Goal: Task Accomplishment & Management: Complete application form

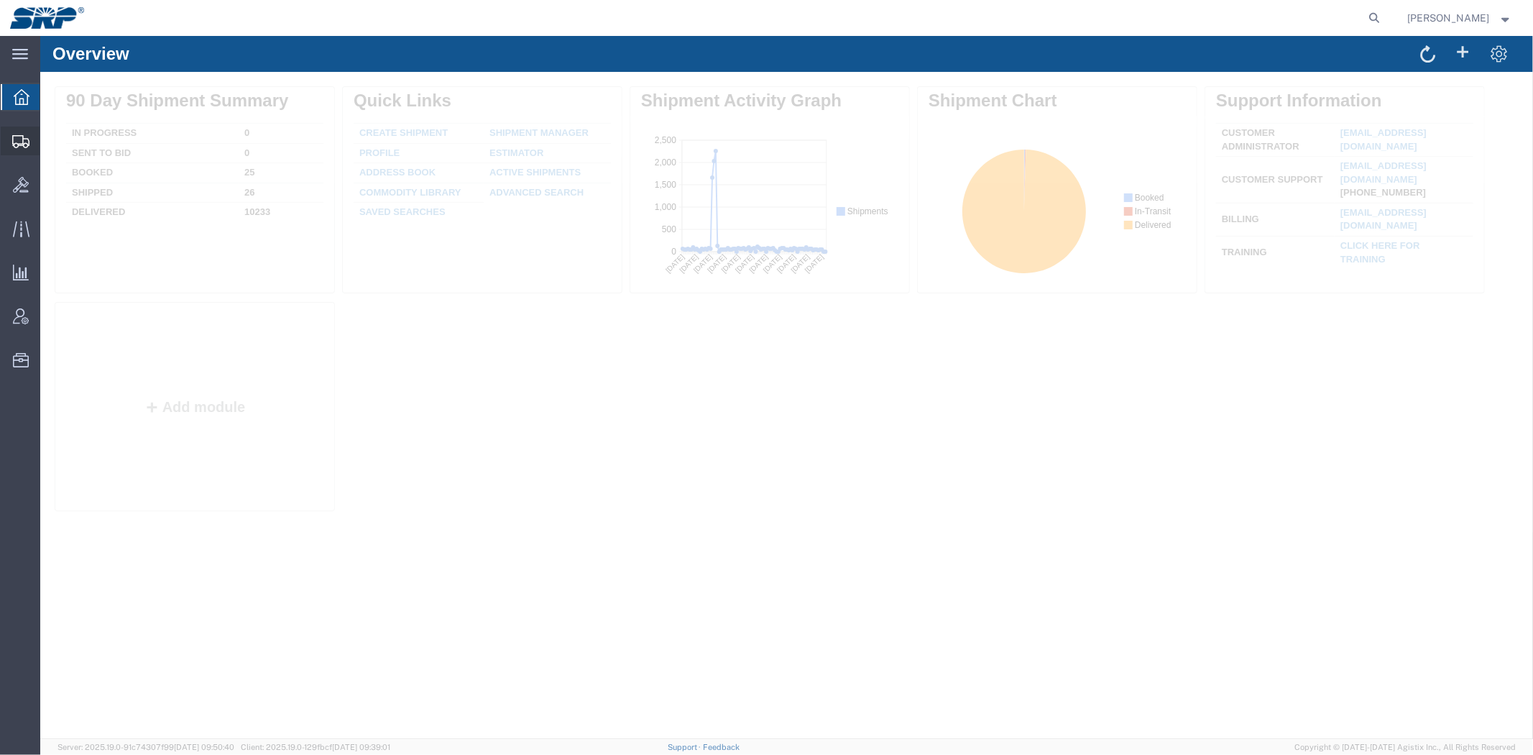
click at [0, 0] on span "Shipment Manager" at bounding box center [0, 0] width 0 height 0
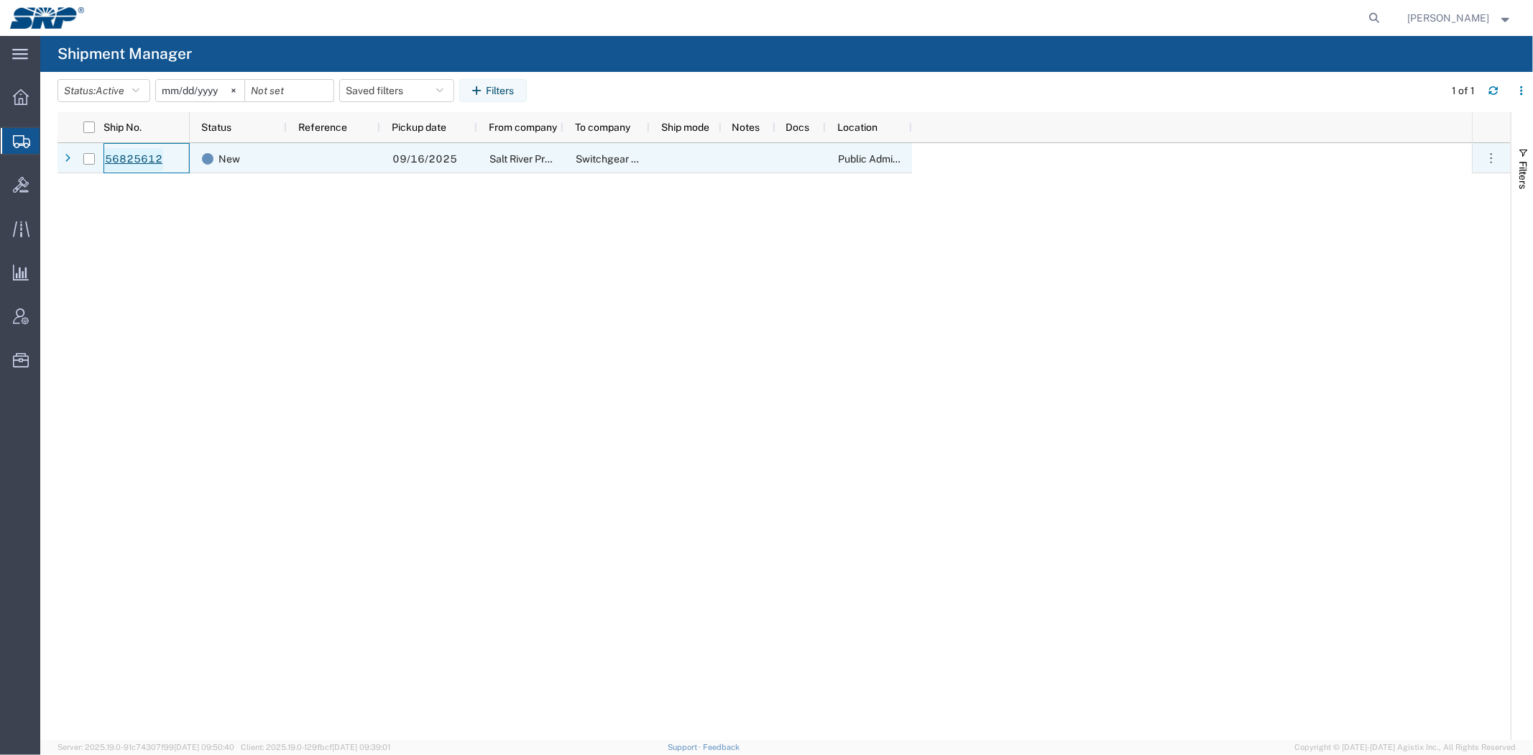
click at [131, 160] on link "56825612" at bounding box center [133, 159] width 59 height 23
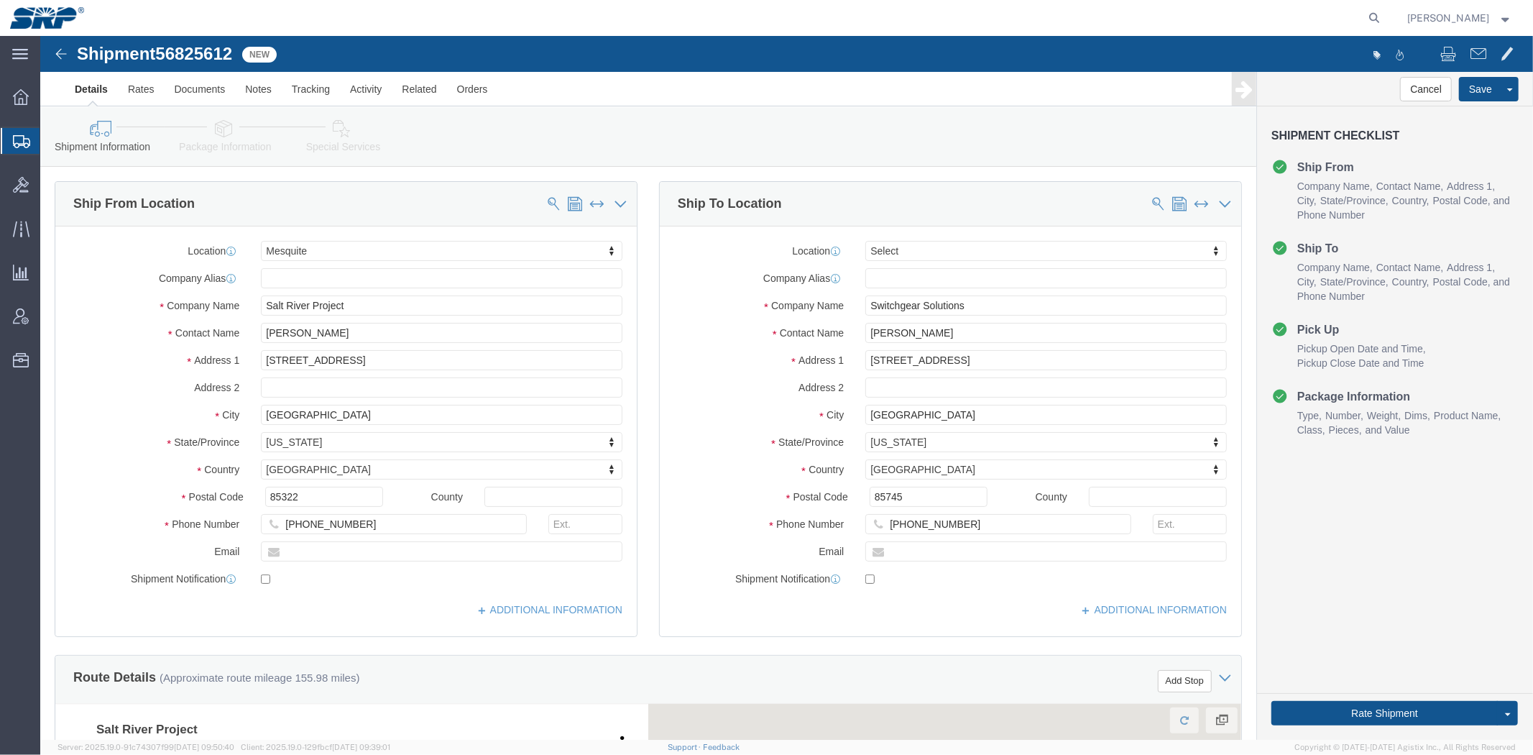
select select "54816"
select select
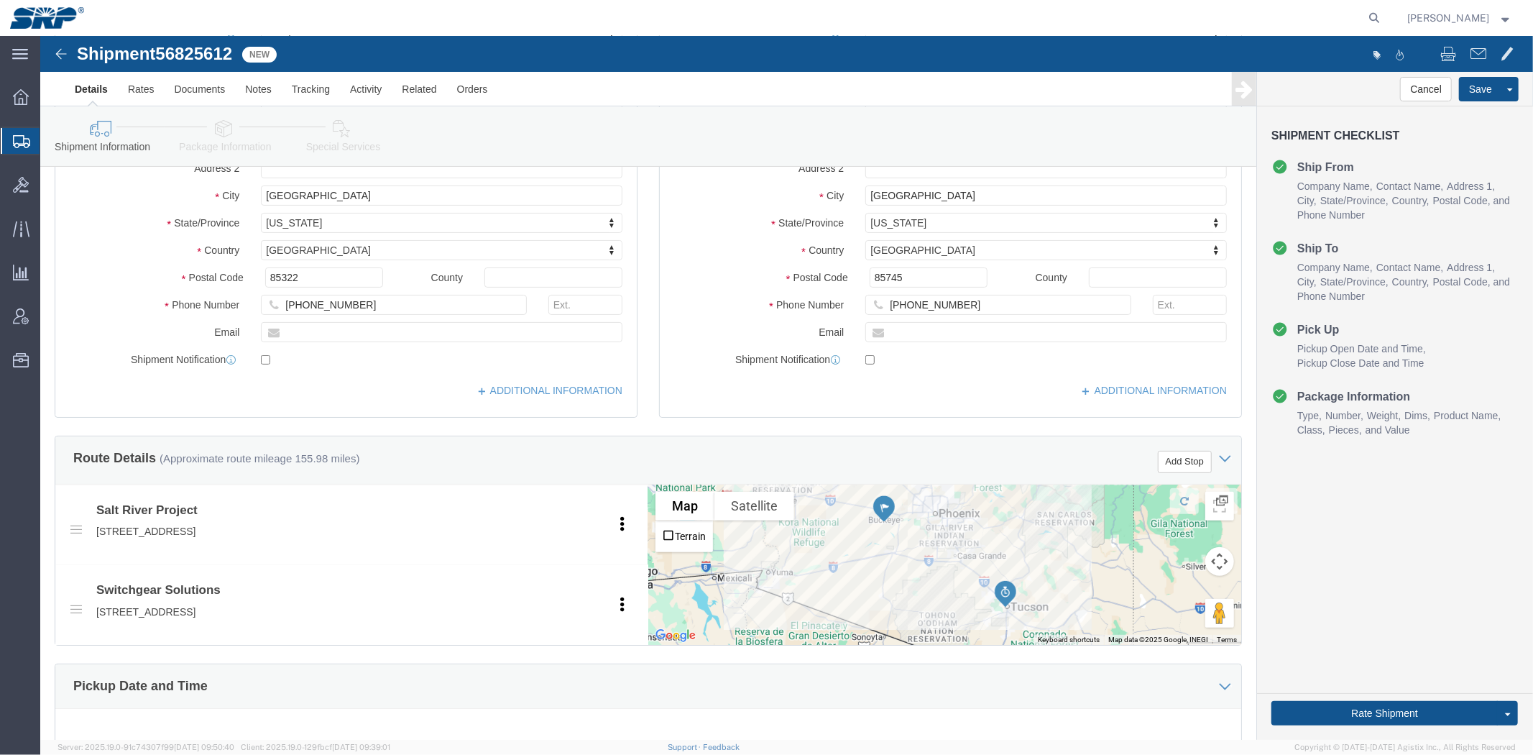
scroll to position [763, 0]
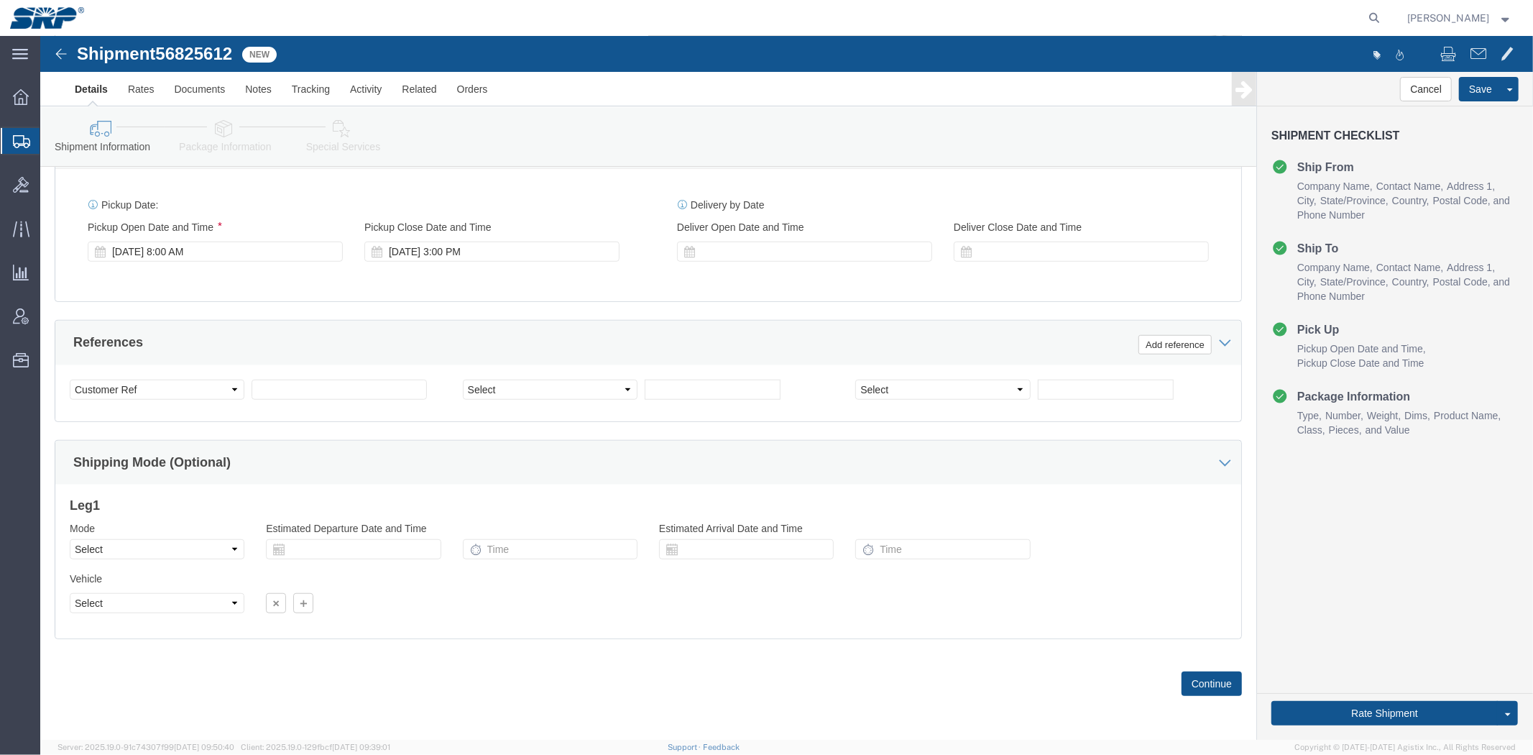
drag, startPoint x: 650, startPoint y: 255, endPoint x: 615, endPoint y: 479, distance: 226.3
click select "Select Account Type Activity ID Airline Appointment Number ASN Batch Request # …"
select select "WORKORDR"
click select "Select Account Type Activity ID Airline Appointment Number ASN Batch Request # …"
click input "text"
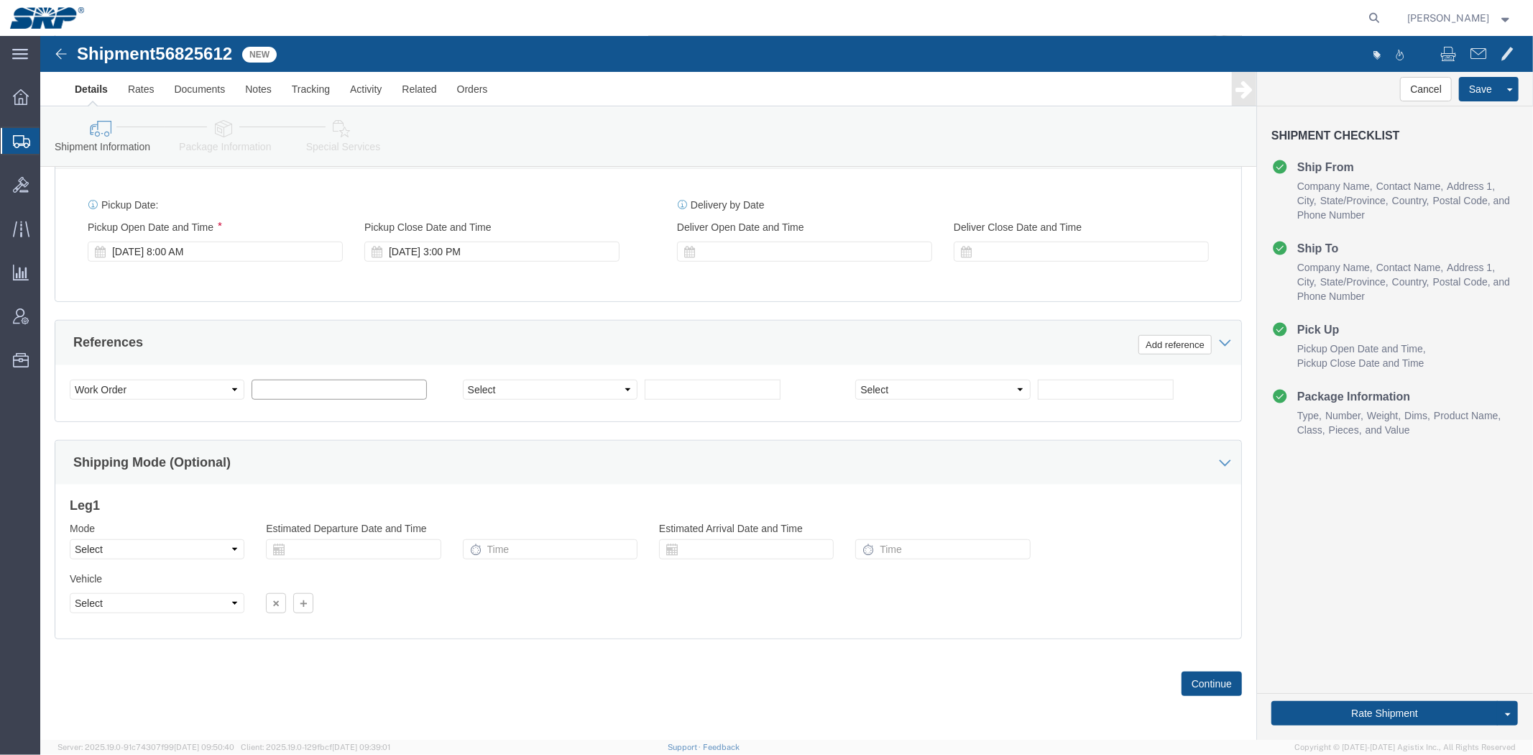
paste input "P4574703"
type input "P4574703"
click select "Select Air Less than Truckload Multi-Leg Ocean Freight Rail Small Parcel Truckl…"
select select "LTL"
click select "Select Air Less than Truckload Multi-Leg Ocean Freight Rail Small Parcel Truckl…"
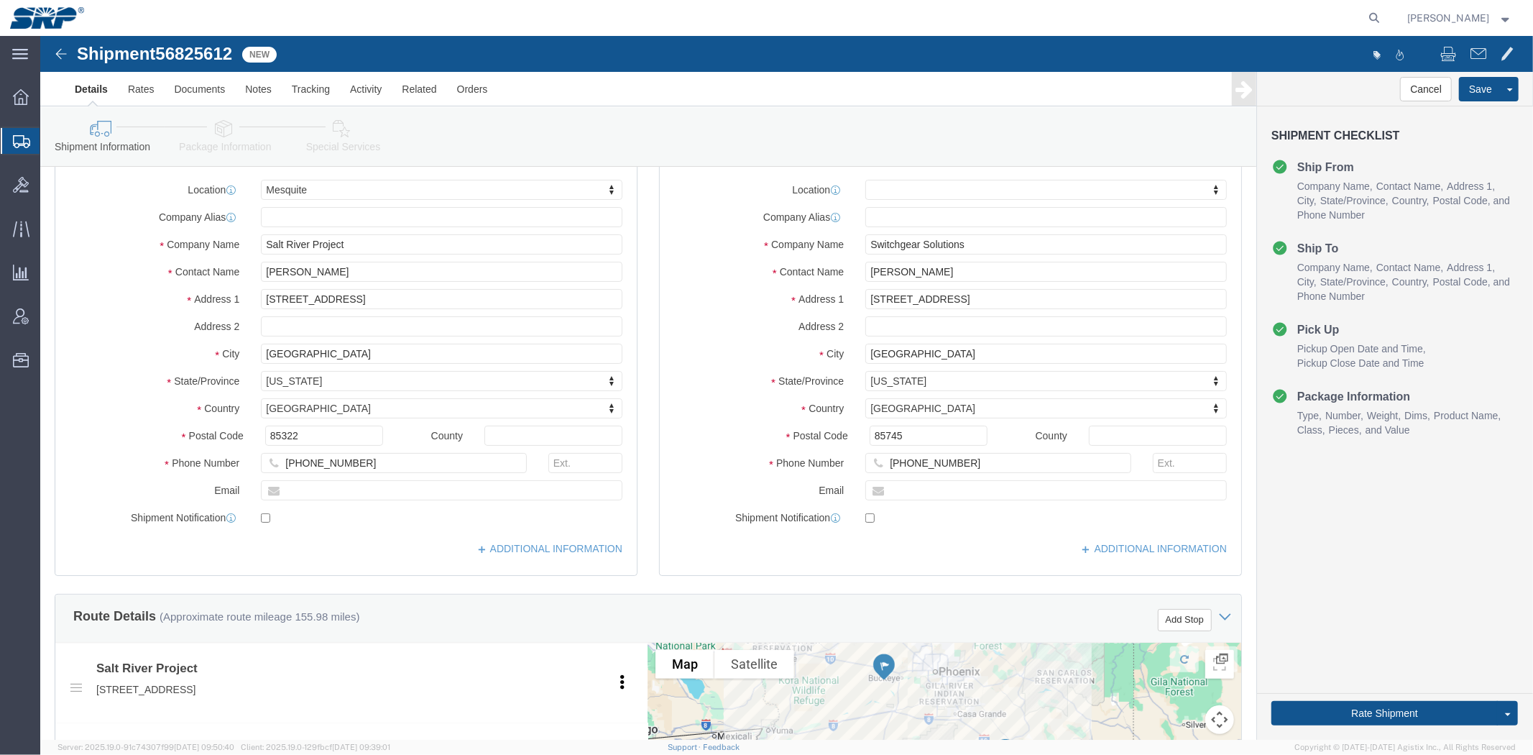
scroll to position [0, 0]
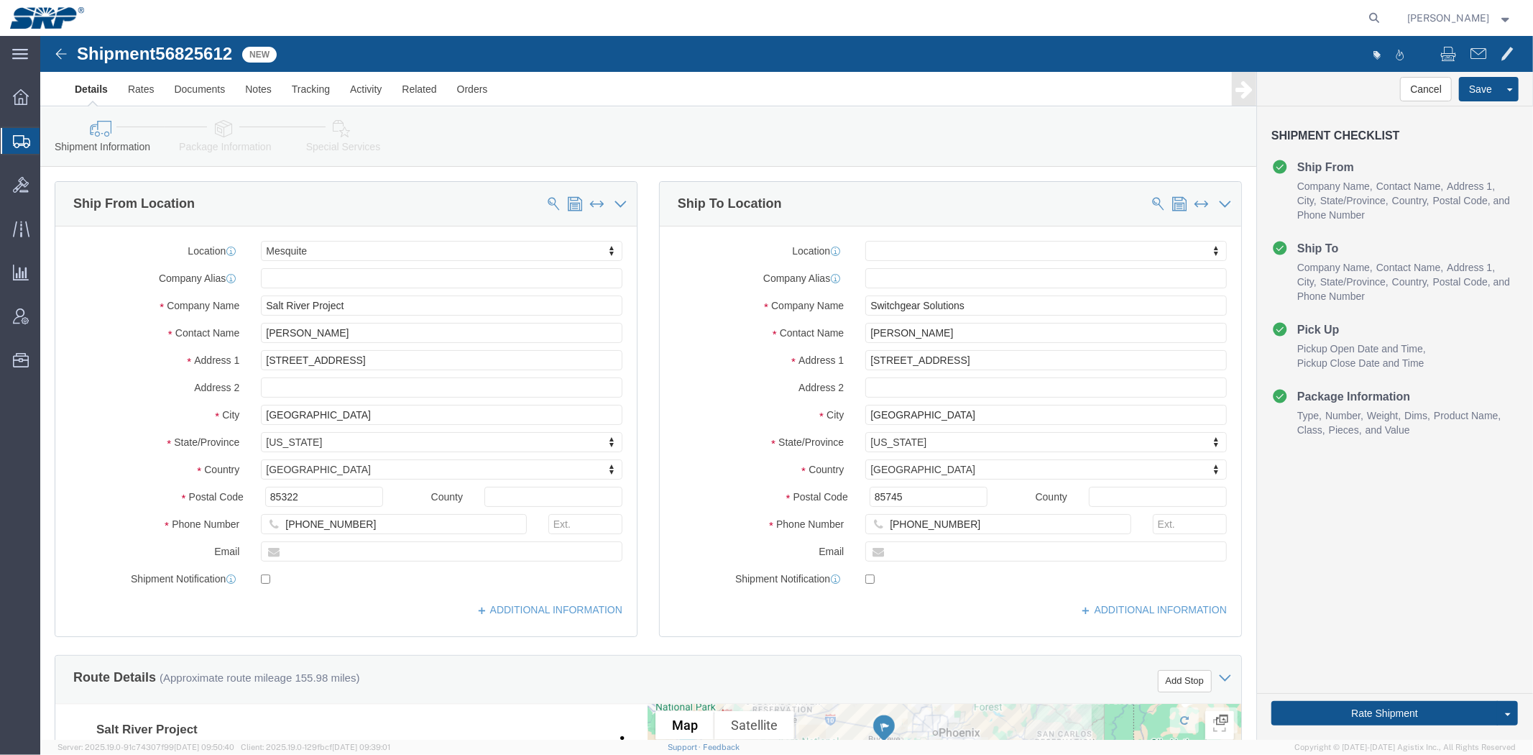
drag, startPoint x: 292, startPoint y: 473, endPoint x: 280, endPoint y: 407, distance: 67.1
click link "Package Information"
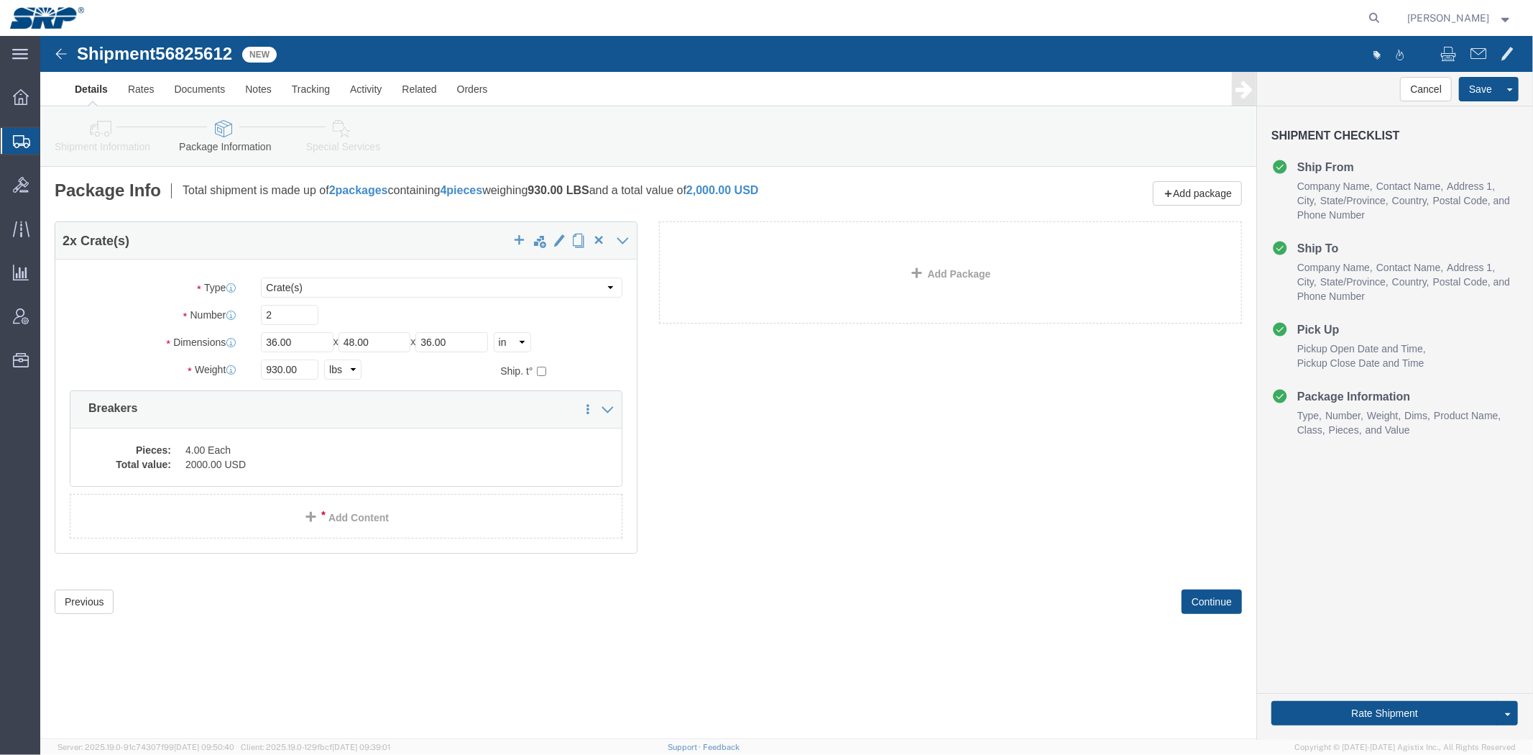
click link "Special Services"
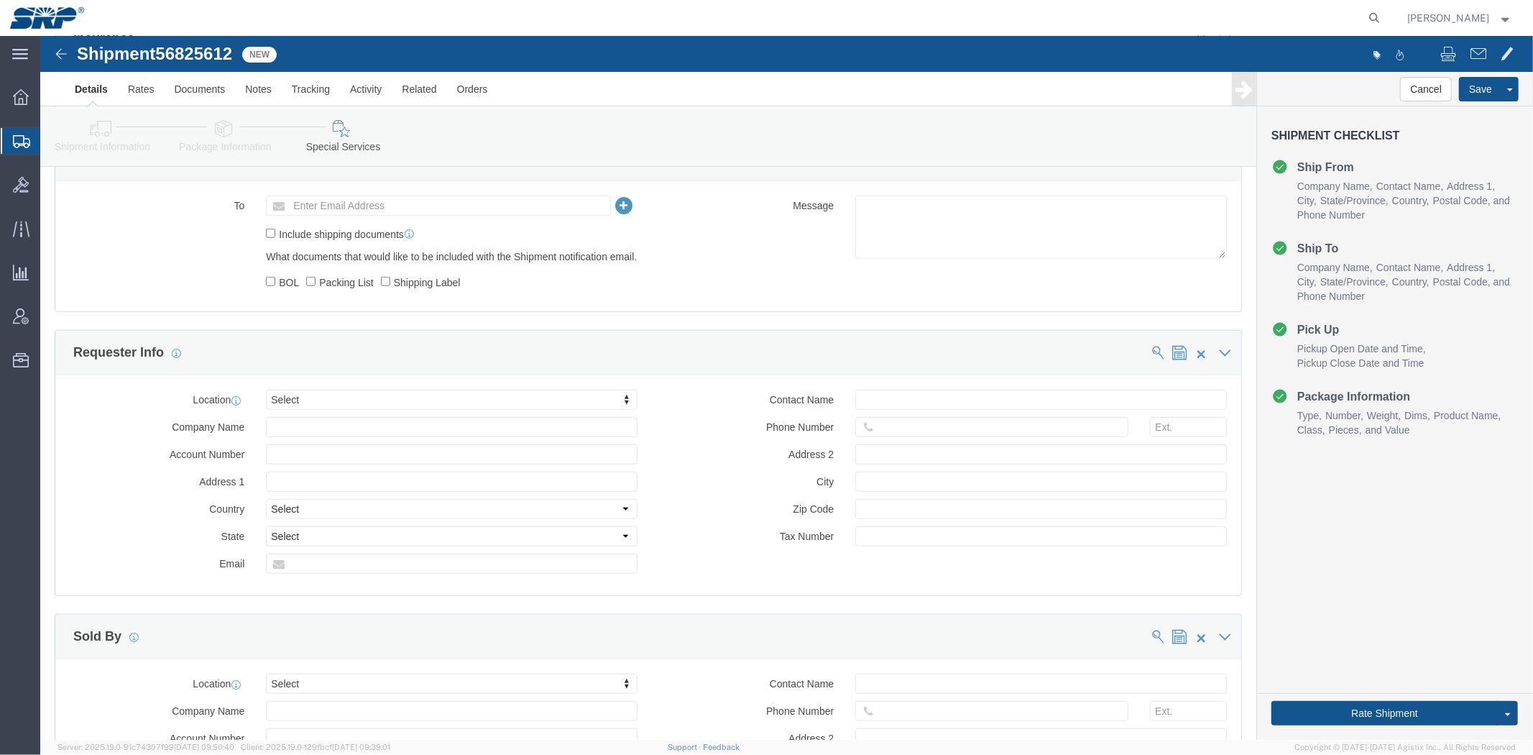
drag, startPoint x: 407, startPoint y: 244, endPoint x: 423, endPoint y: 390, distance: 146.1
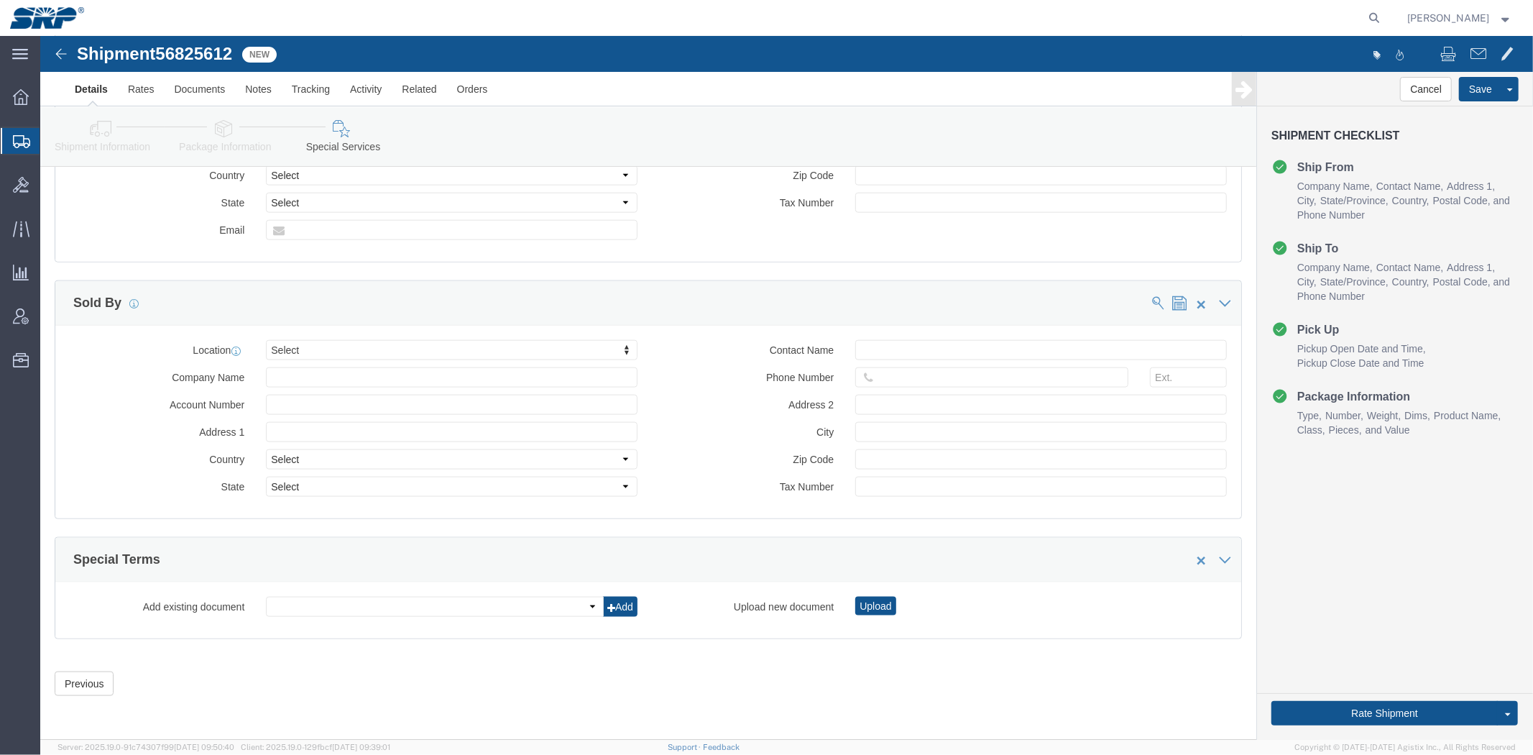
scroll to position [1371, 0]
drag, startPoint x: 597, startPoint y: 449, endPoint x: 595, endPoint y: 542, distance: 93.5
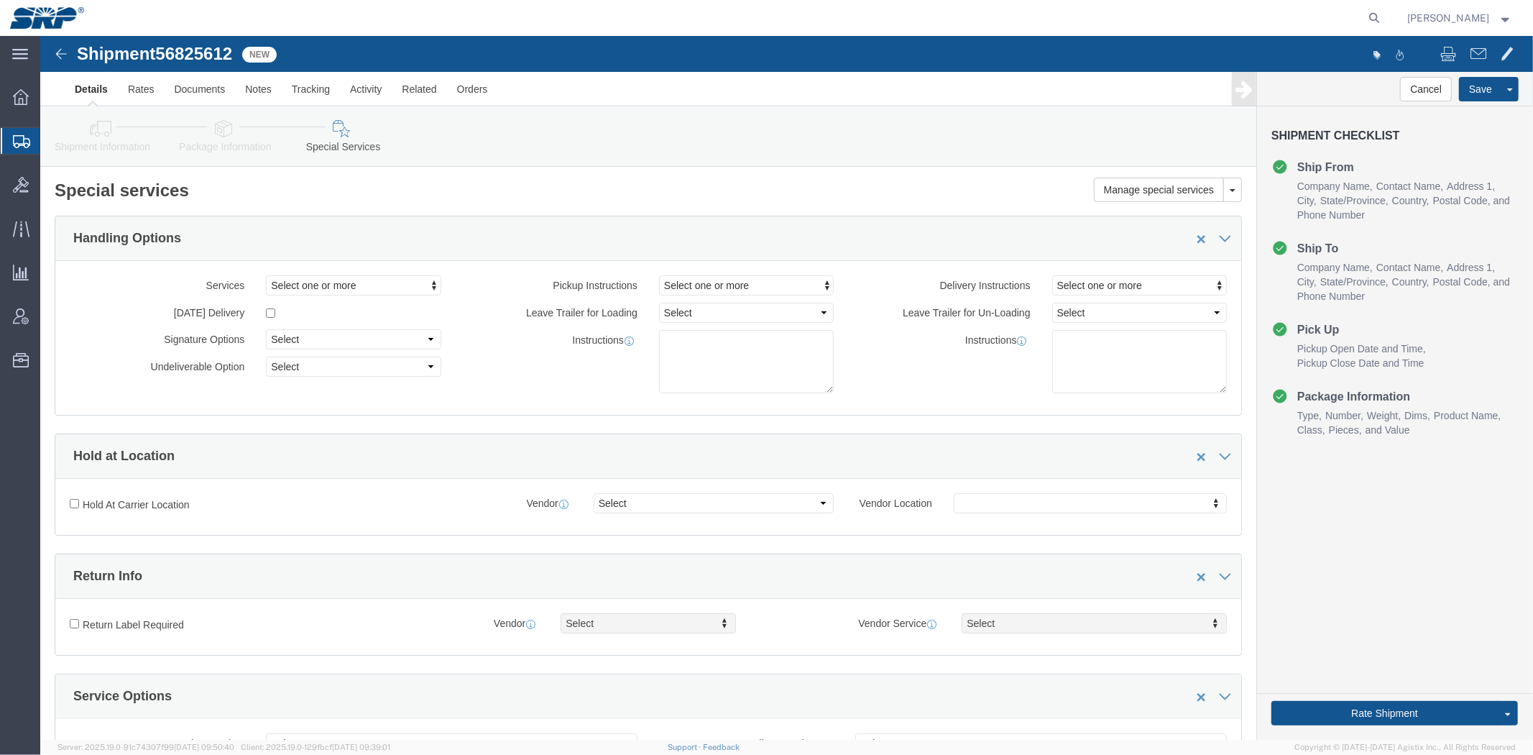
drag, startPoint x: 615, startPoint y: 585, endPoint x: 597, endPoint y: 343, distance: 242.9
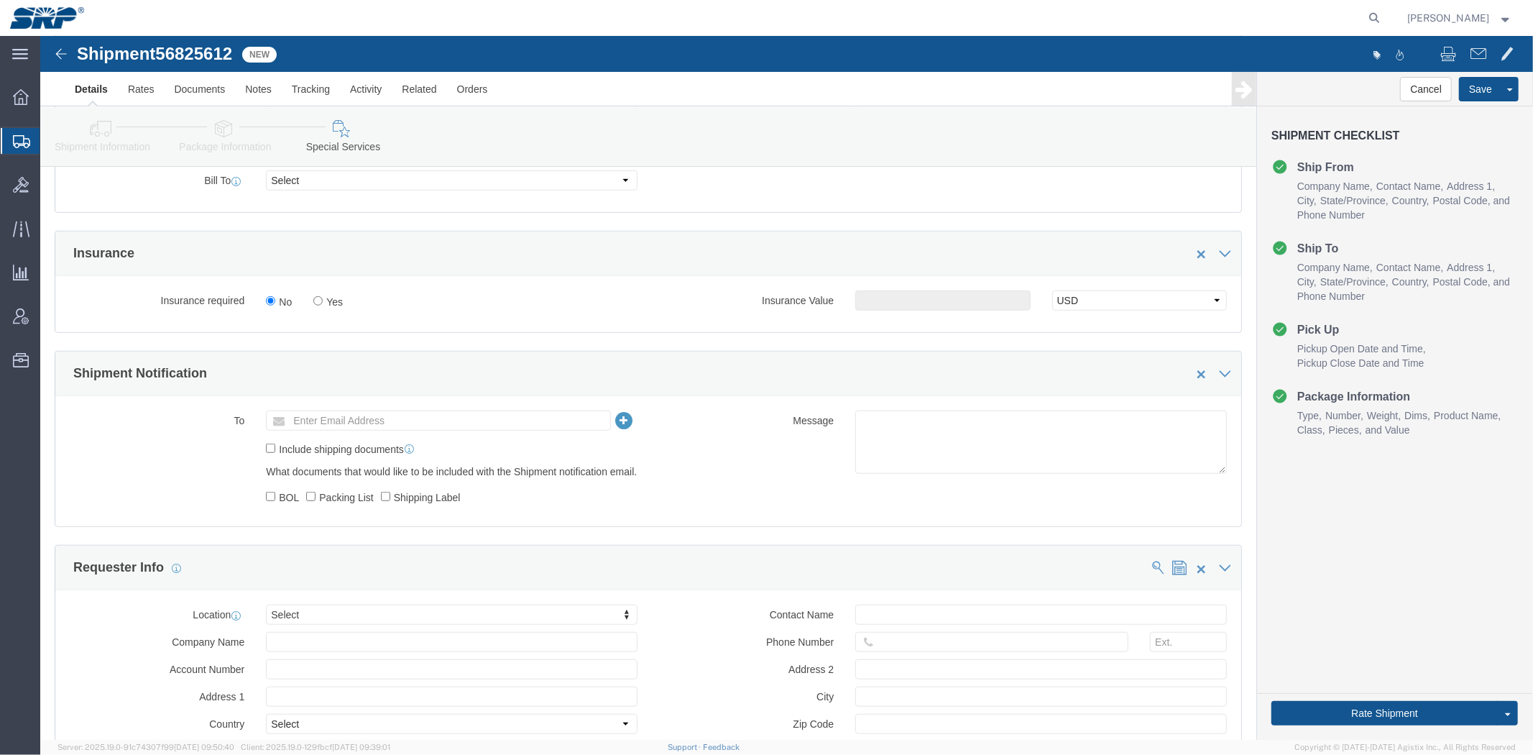
drag, startPoint x: 444, startPoint y: 392, endPoint x: 457, endPoint y: 444, distance: 53.5
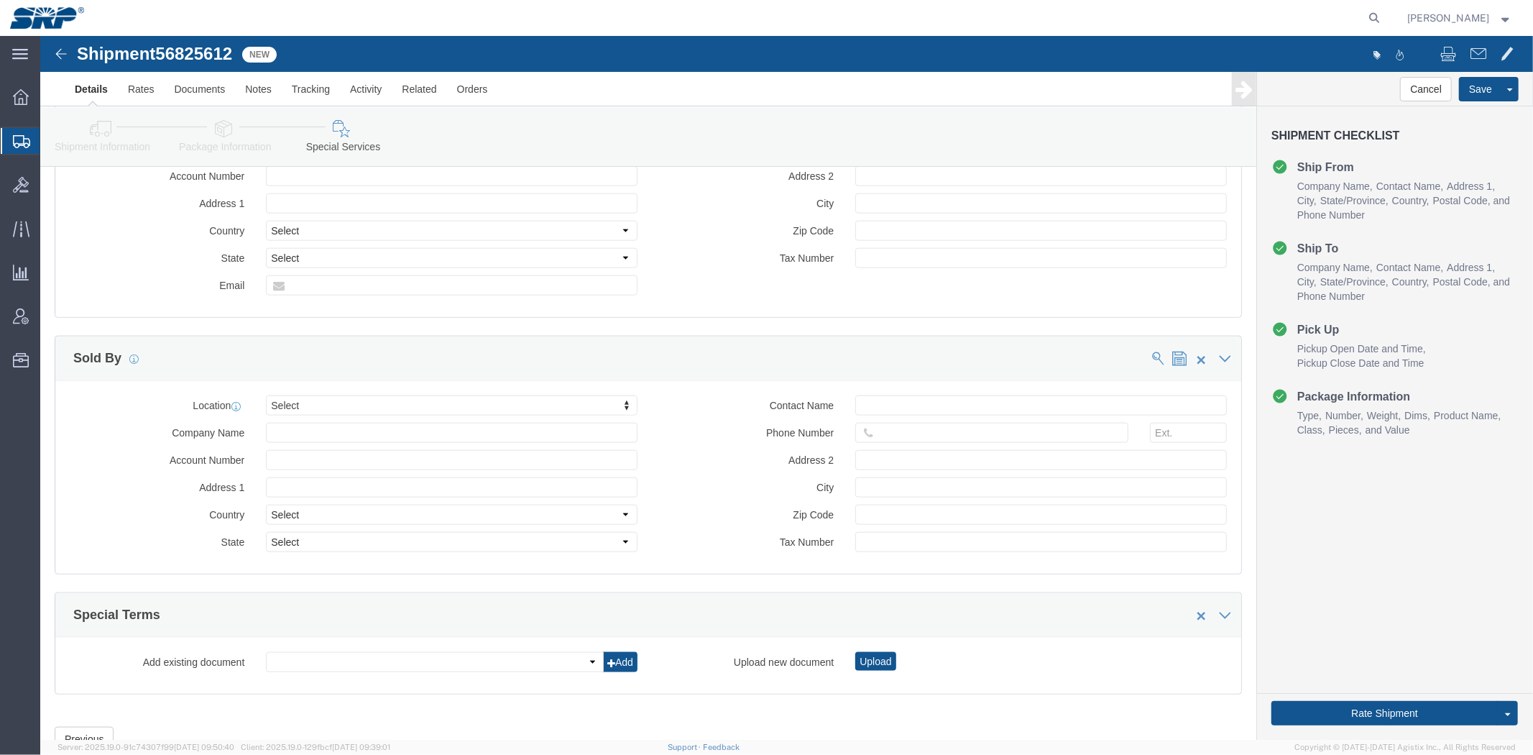
drag, startPoint x: 492, startPoint y: 441, endPoint x: 490, endPoint y: 485, distance: 44.6
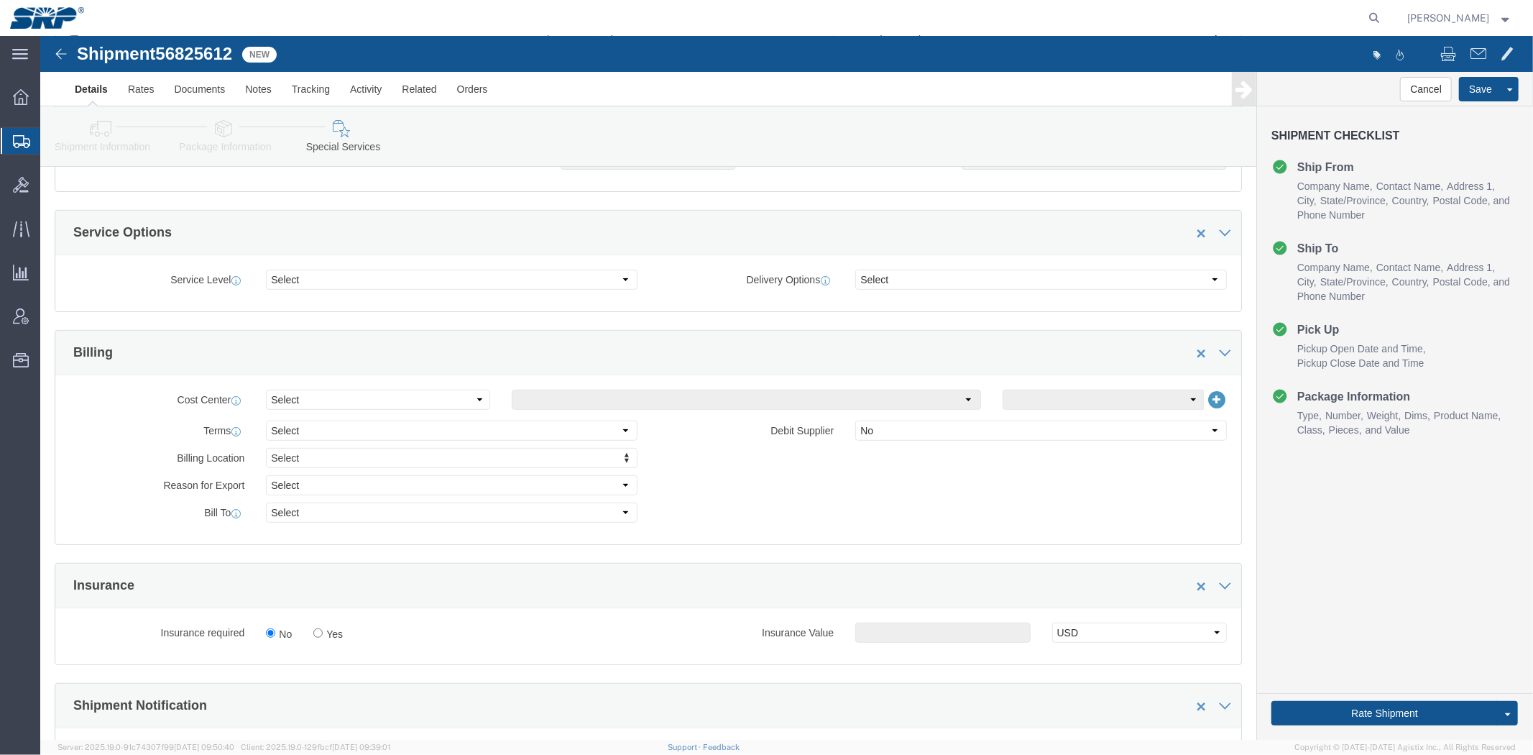
scroll to position [528, 0]
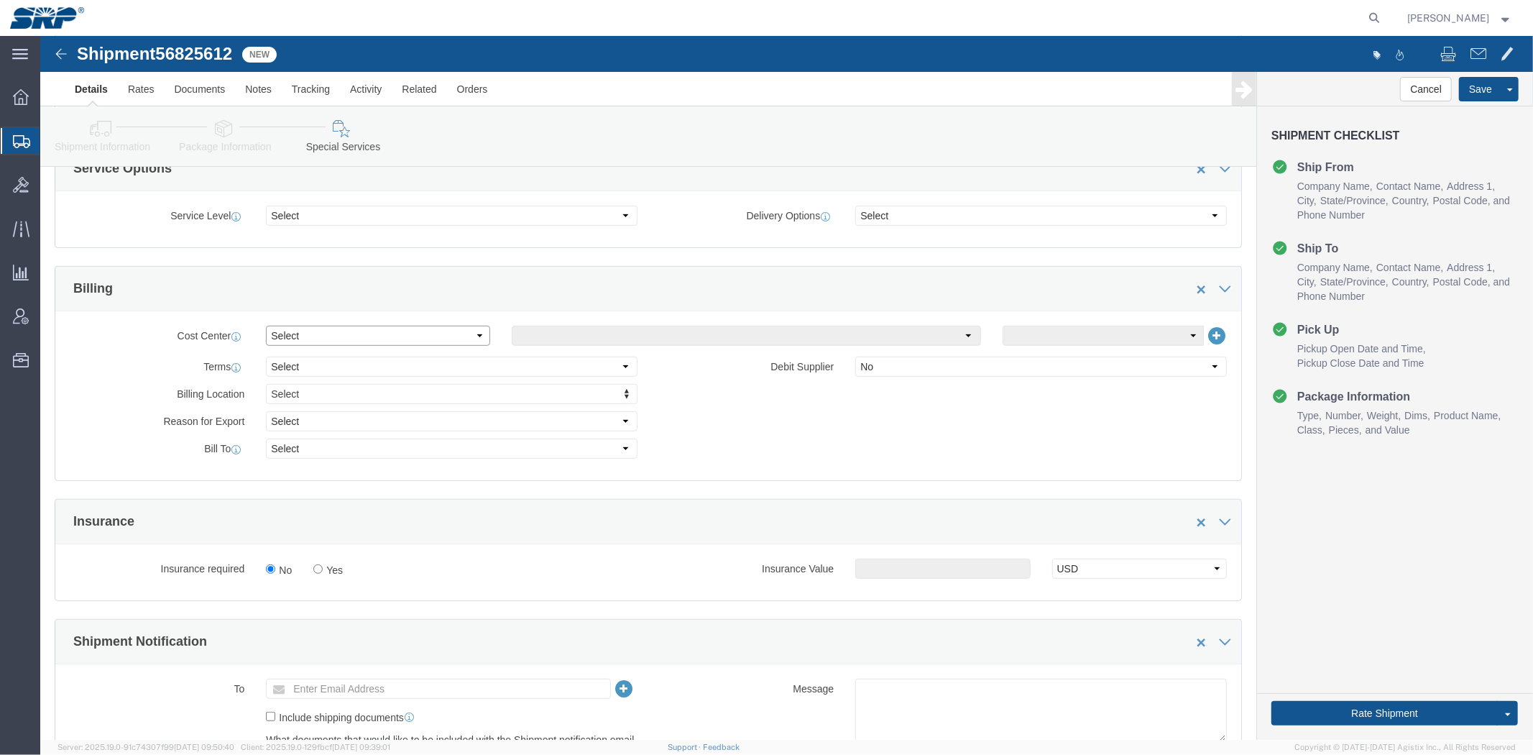
click select "Select Buyer Cost Center Department Operations Number Order Number Sales Person"
click label "Terms"
drag, startPoint x: 264, startPoint y: 411, endPoint x: 273, endPoint y: 426, distance: 17.1
click select "Select Recipient Account Sender/Shipper Third Party Account"
select select "THRD"
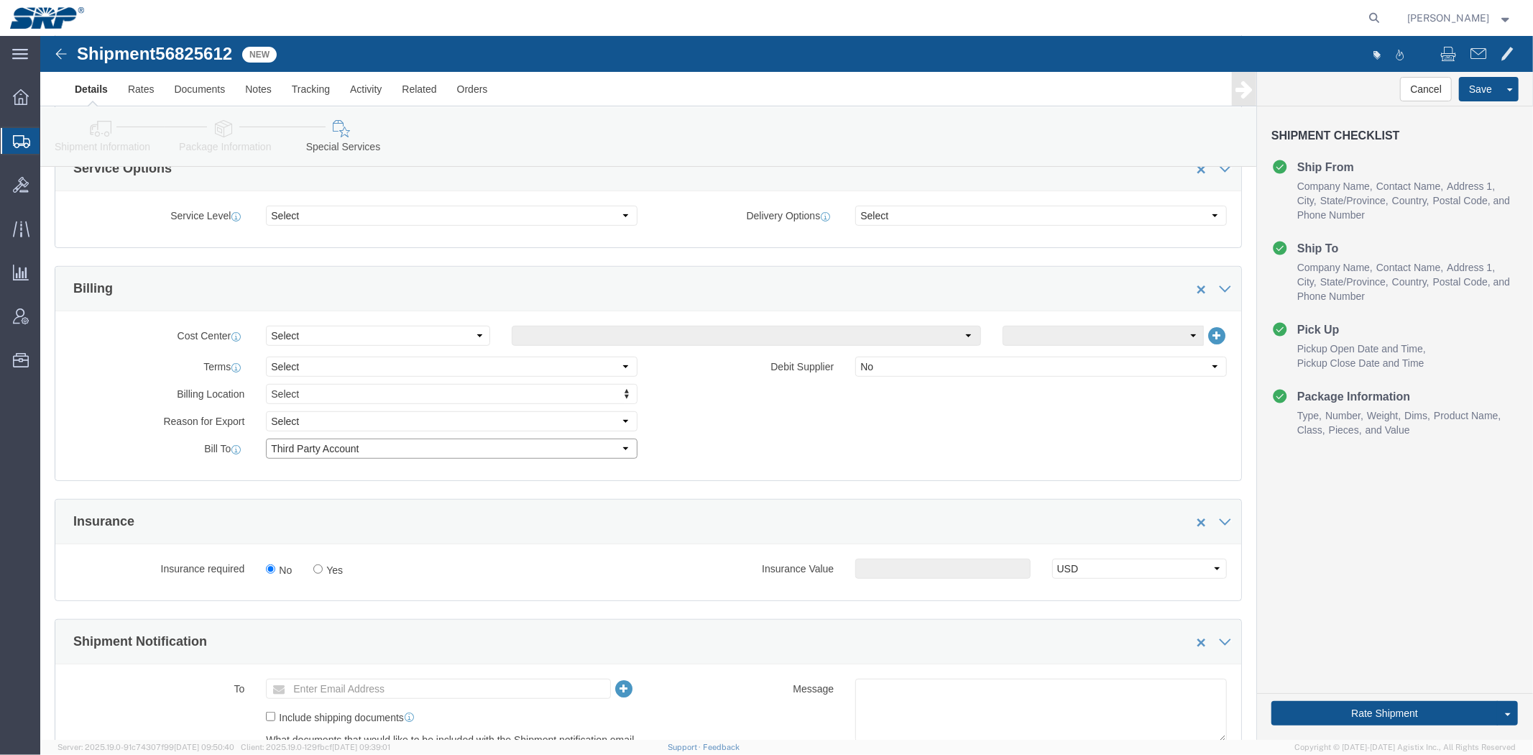
click select "Select Recipient Account Sender/Shipper Third Party Account"
select select
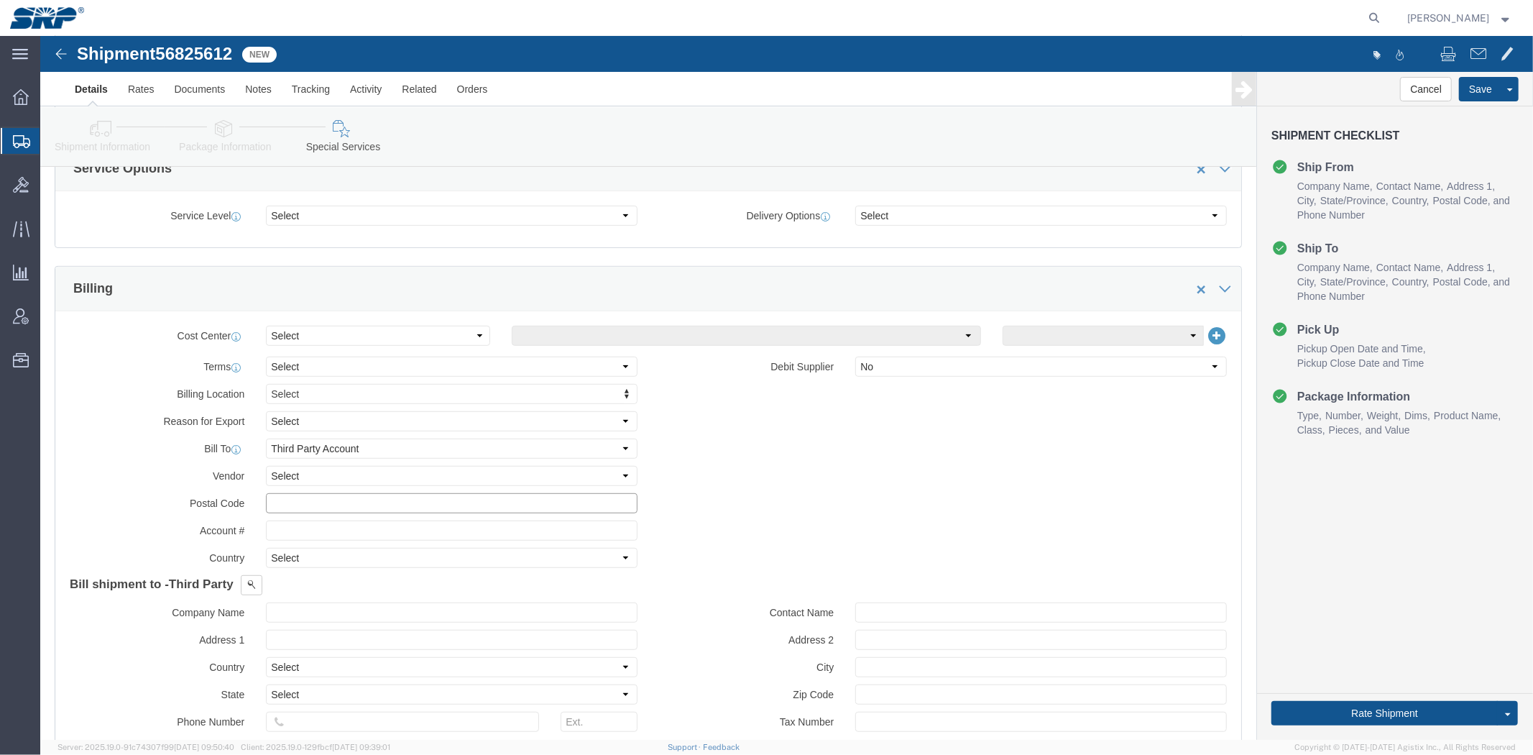
click input "text"
type input "84296522"
click div "Bill shipment to - Third Party Find address Company Name [GEOGRAPHIC_DATA] Proj…"
click span
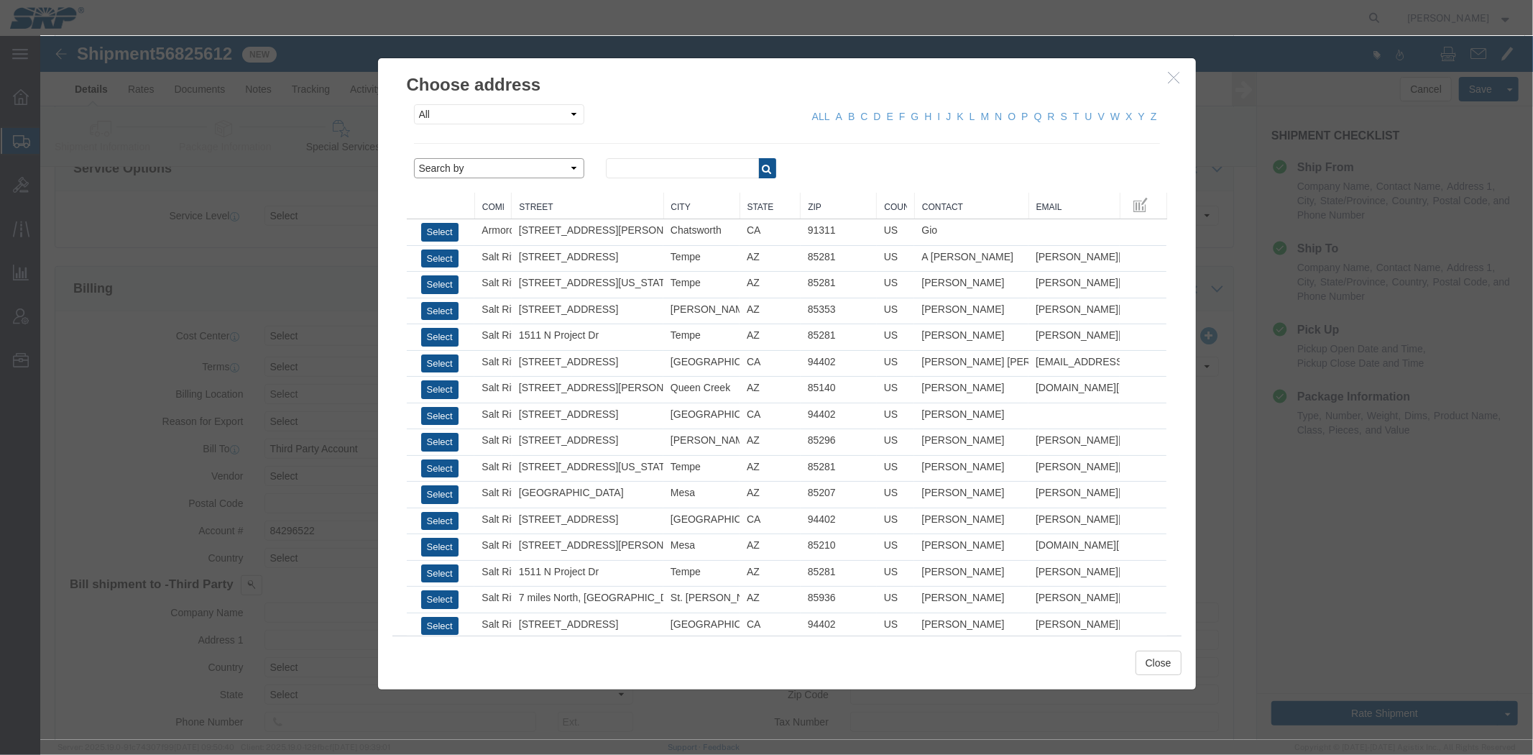
click select "Search by Address Book Name City Company Name Contact Name Country CustomerAlia…"
select select "city"
click select "Search by Address Book Name City Company Name Contact Name Country CustomerAlia…"
click input "text"
click input "phoenix"
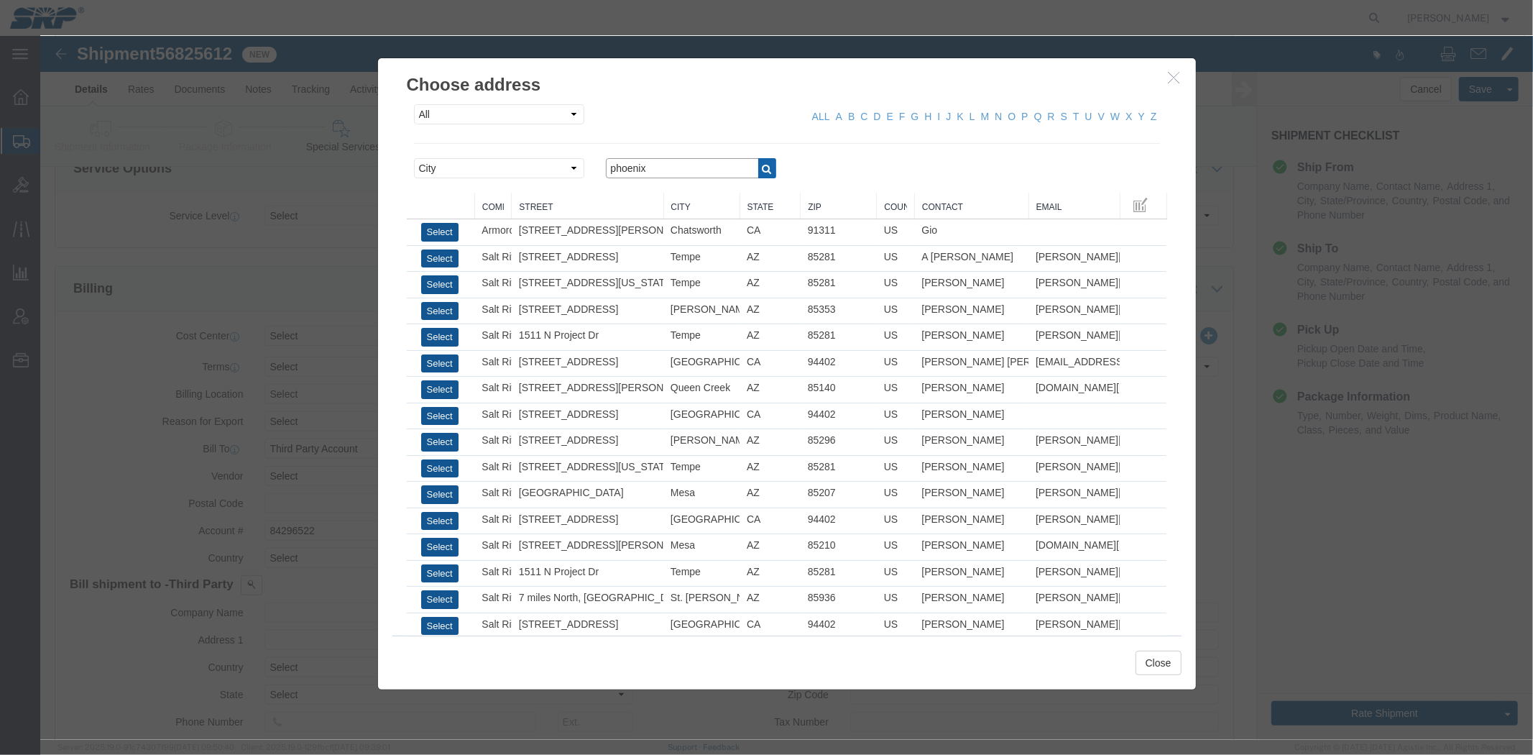
type input "phoenix"
click icon "button"
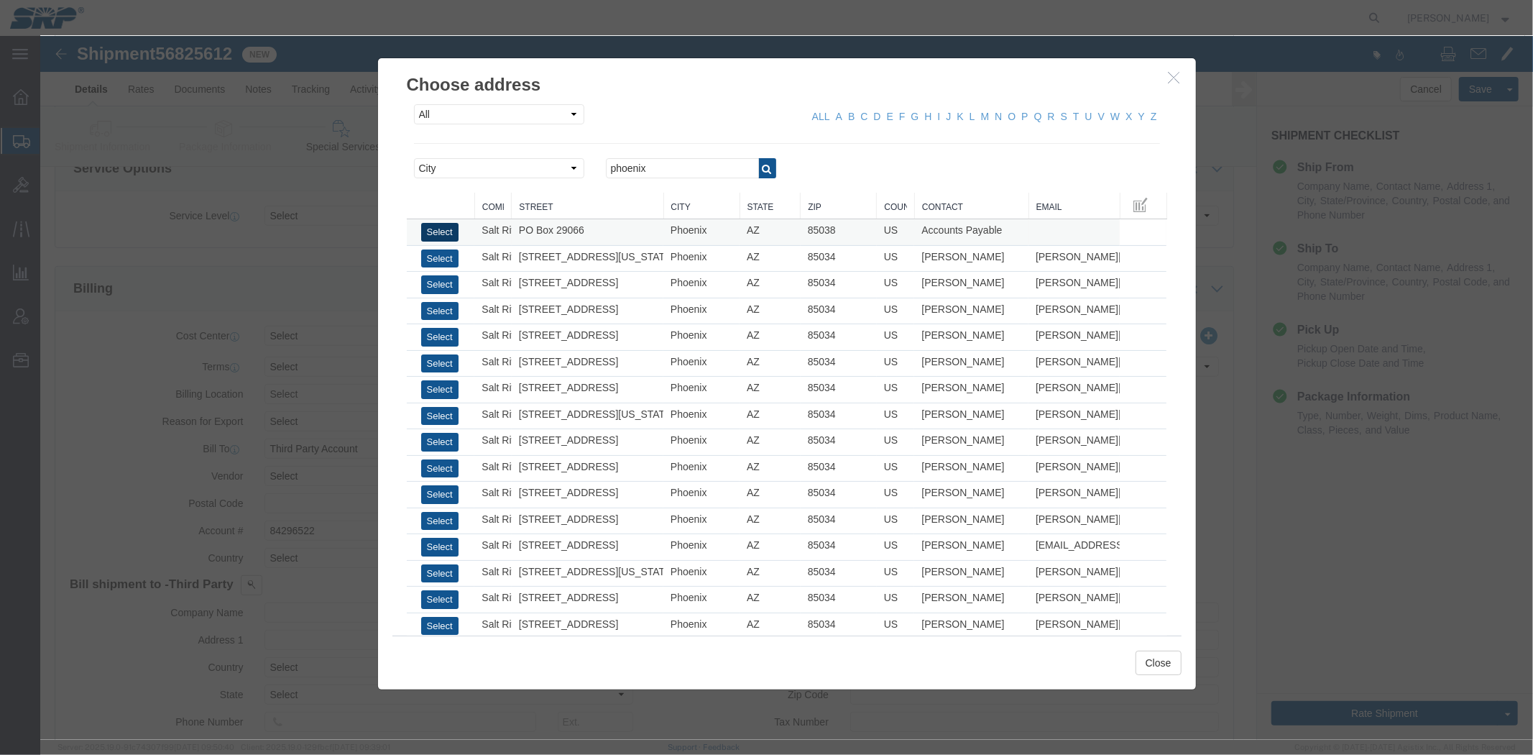
click button "Select"
type input "PO Box 29066"
select select "US"
type input "6022368759"
type input "Accounts Payable"
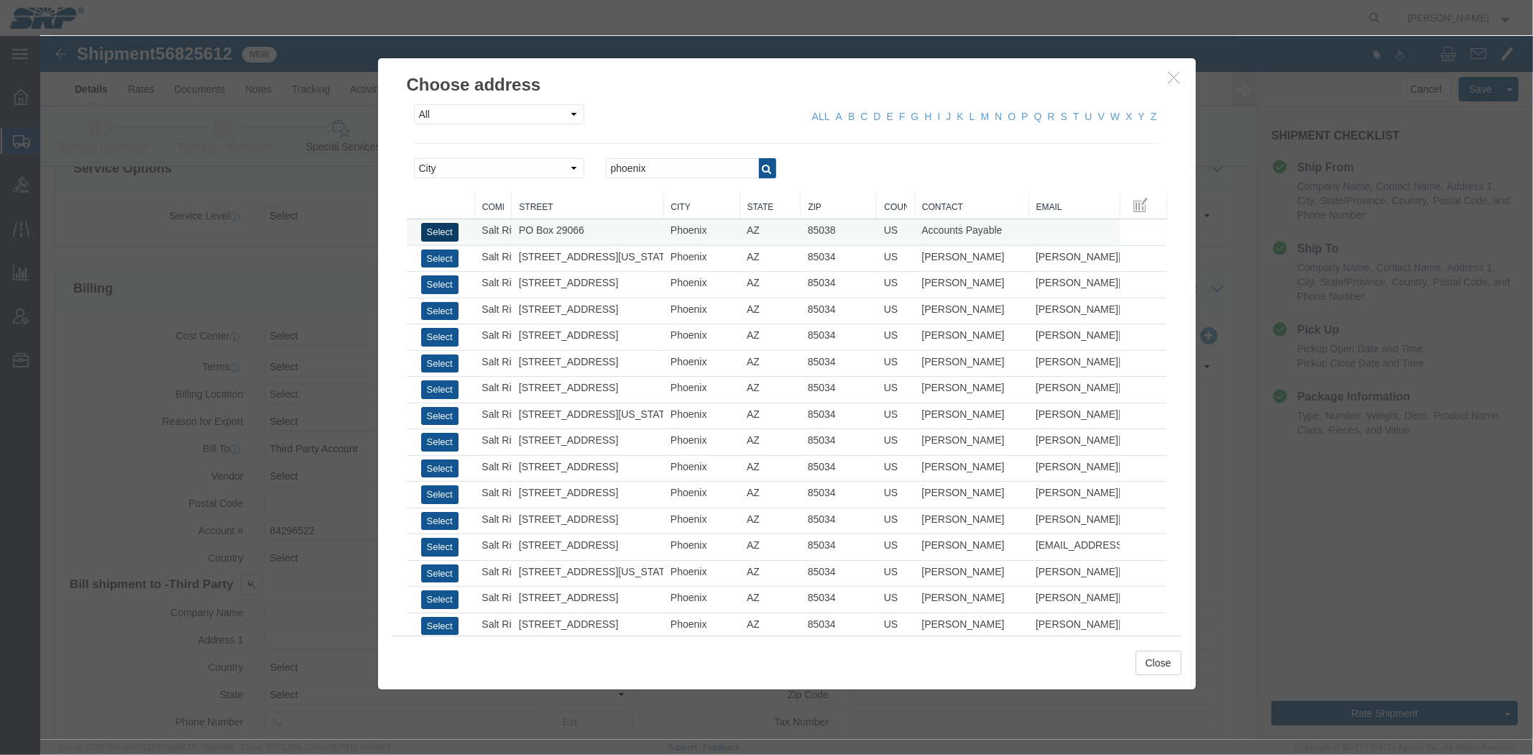
type input "Phoenix"
type input "85038"
type input "Salt River Project"
select select "AZ"
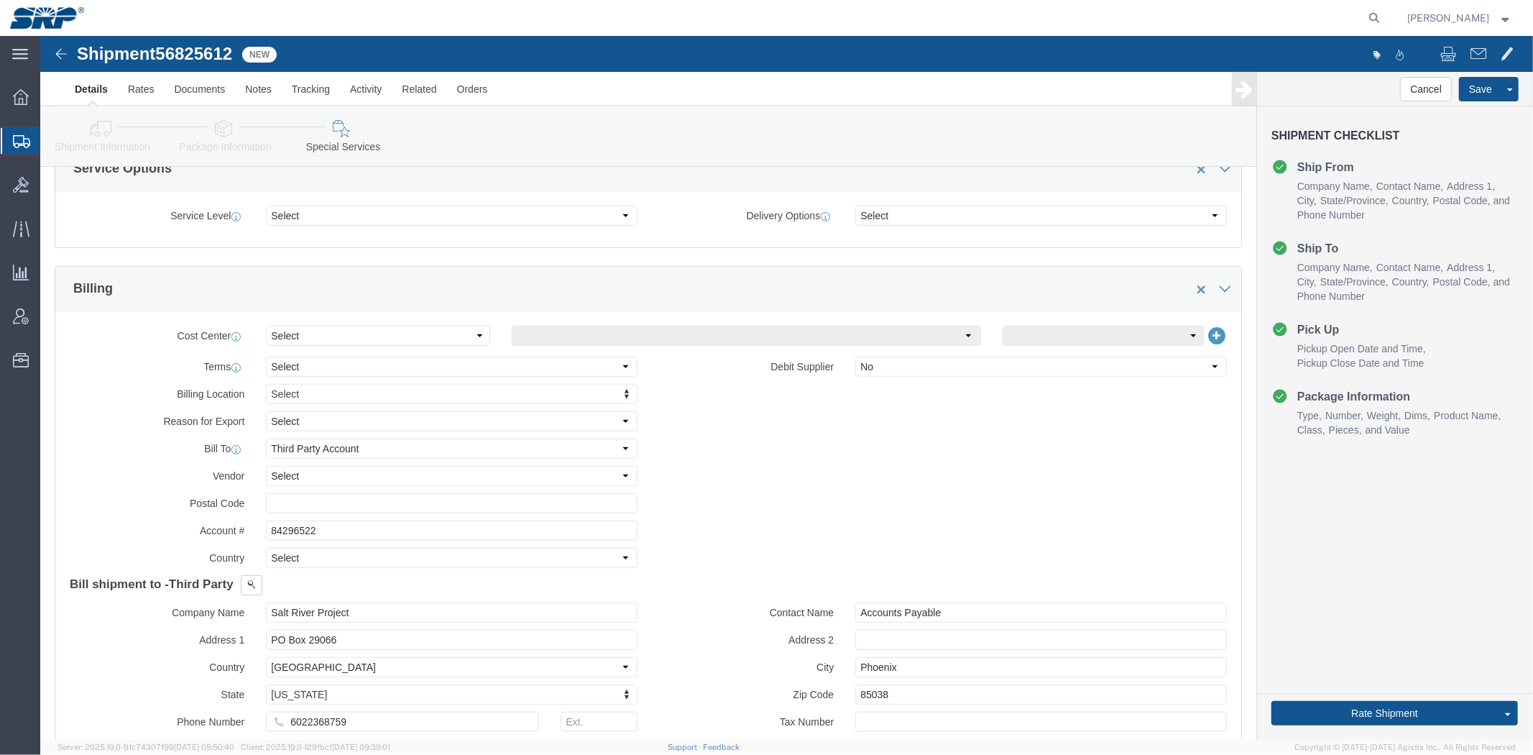
click link "Shipment Information"
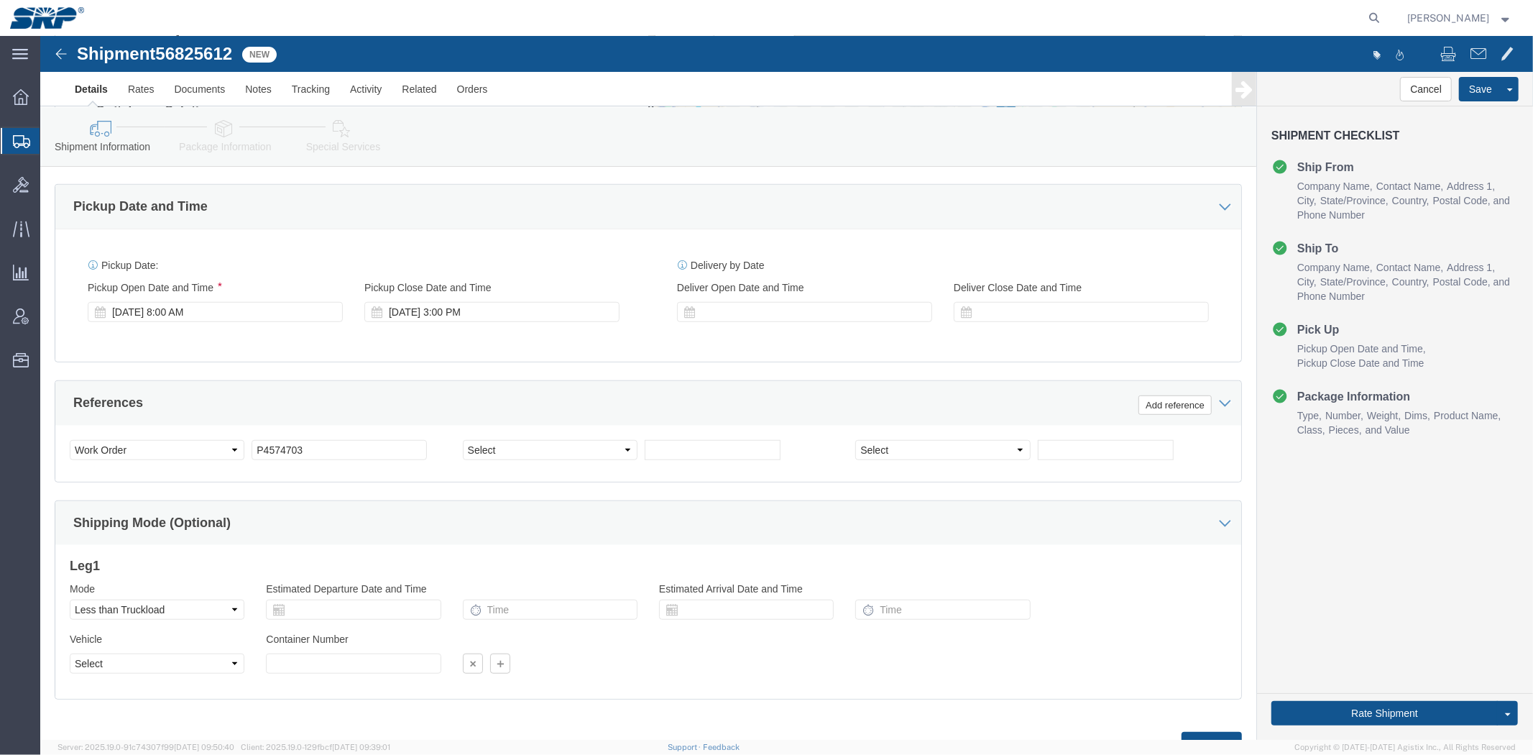
drag, startPoint x: 226, startPoint y: 240, endPoint x: 171, endPoint y: 355, distance: 127.6
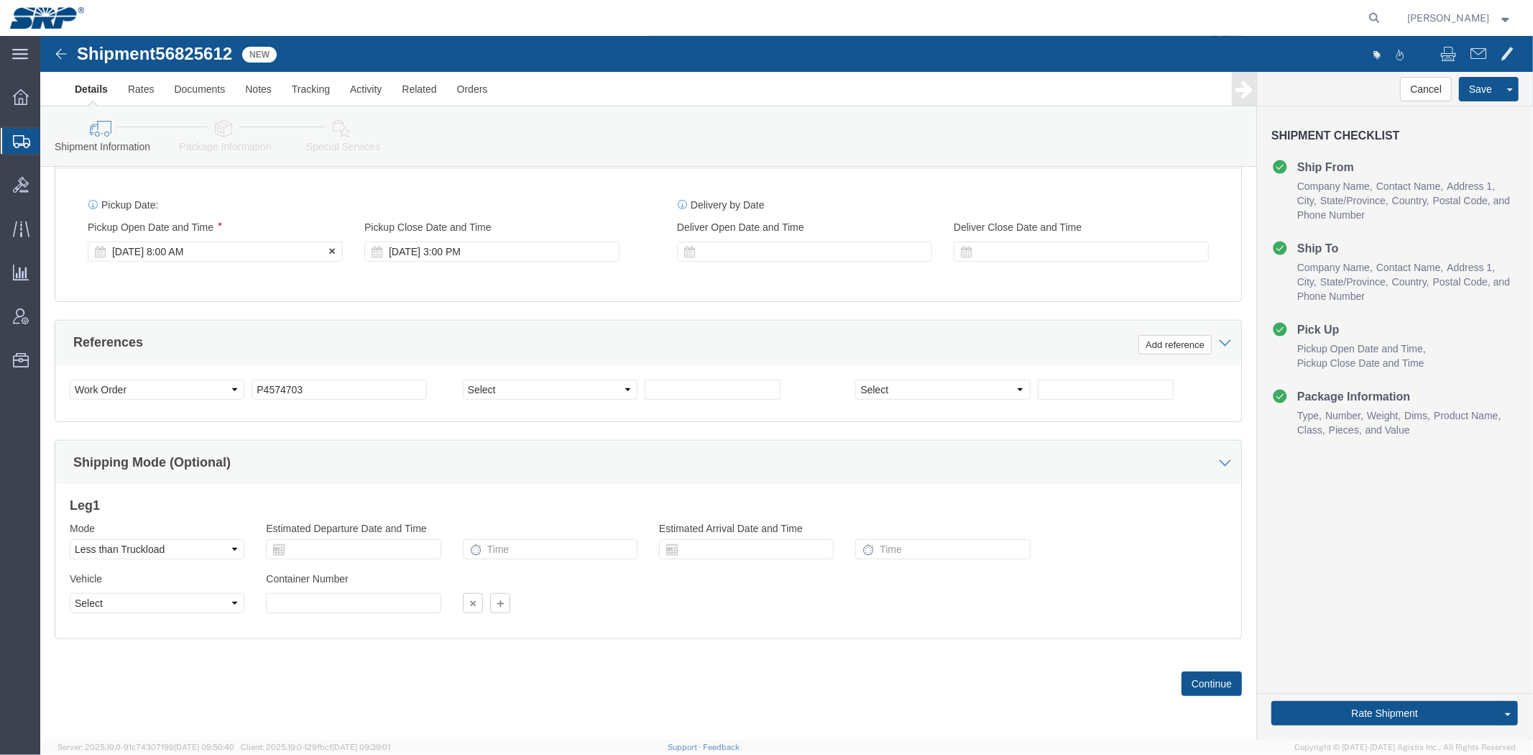
click div "[DATE] 8:00 AM"
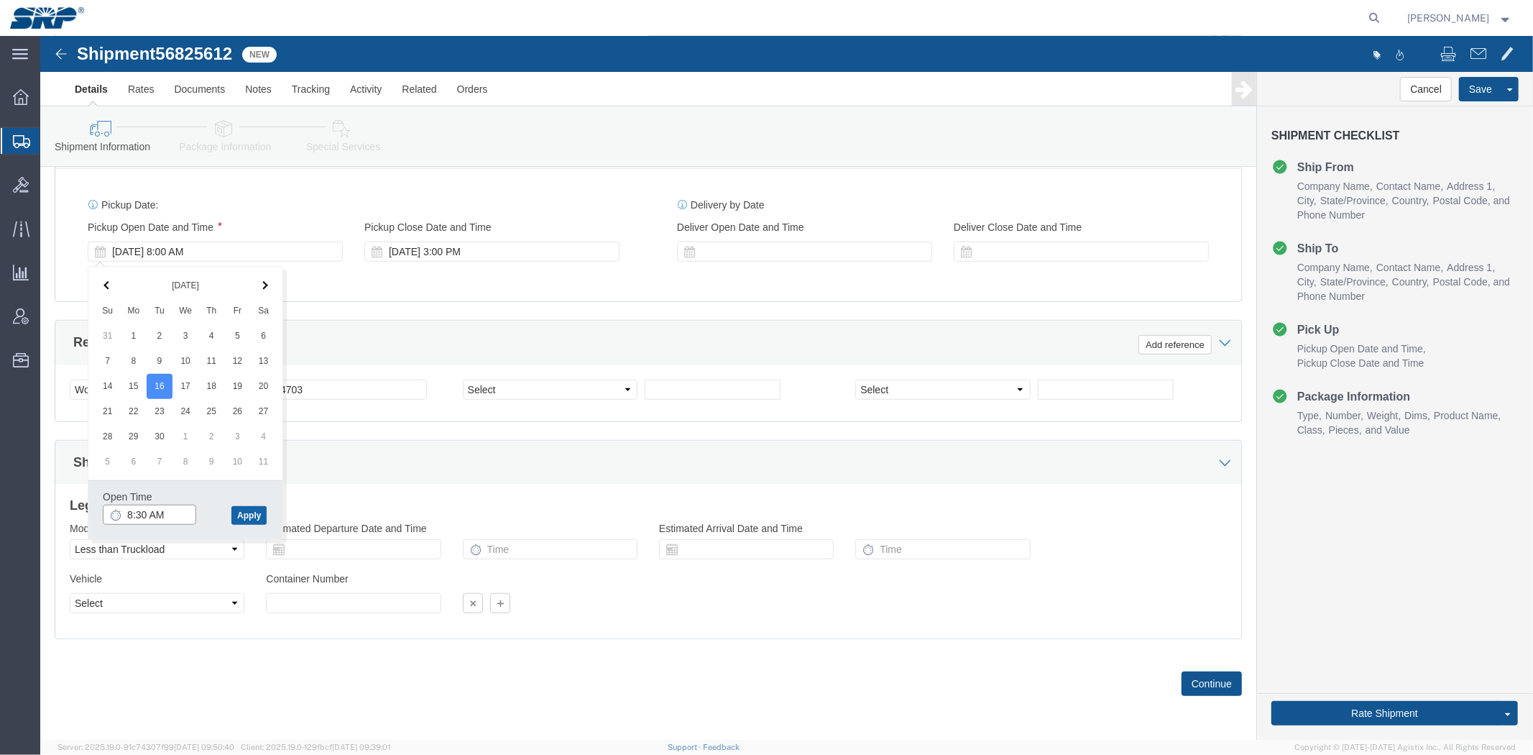
type input "8:30 AM"
click button "Apply"
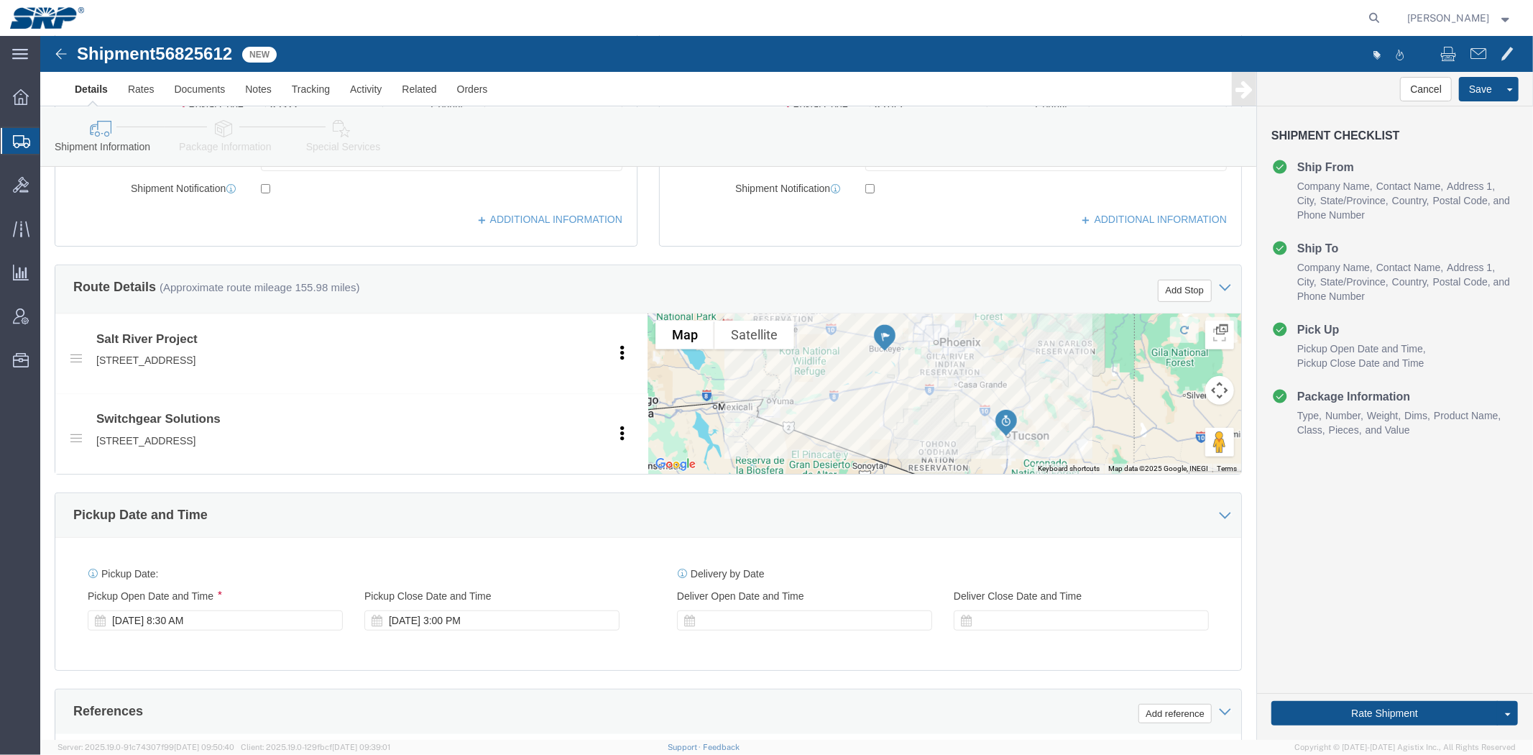
scroll to position [0, 0]
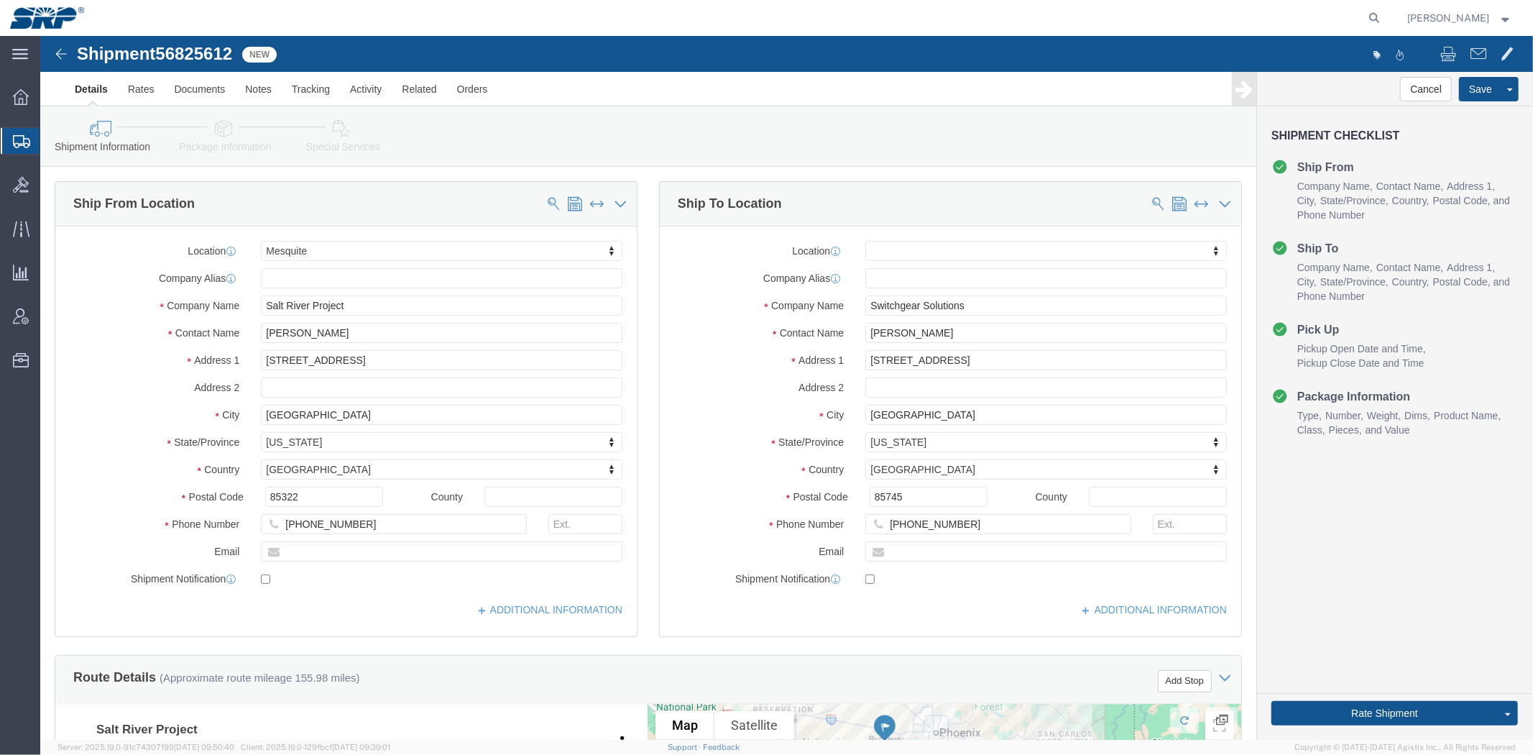
drag, startPoint x: 637, startPoint y: 390, endPoint x: 540, endPoint y: 31, distance: 372.3
click link "Package Information"
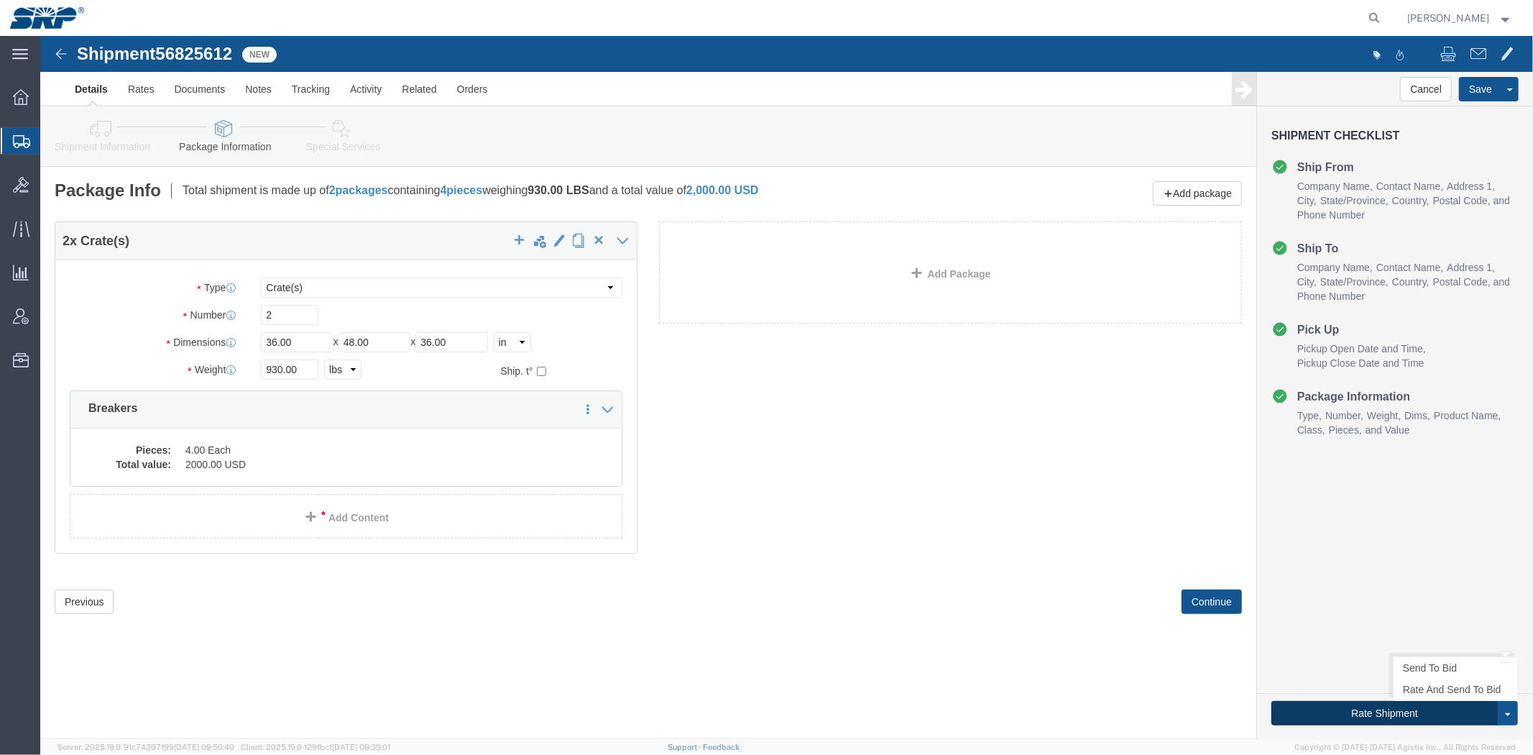
click button "Rate Shipment"
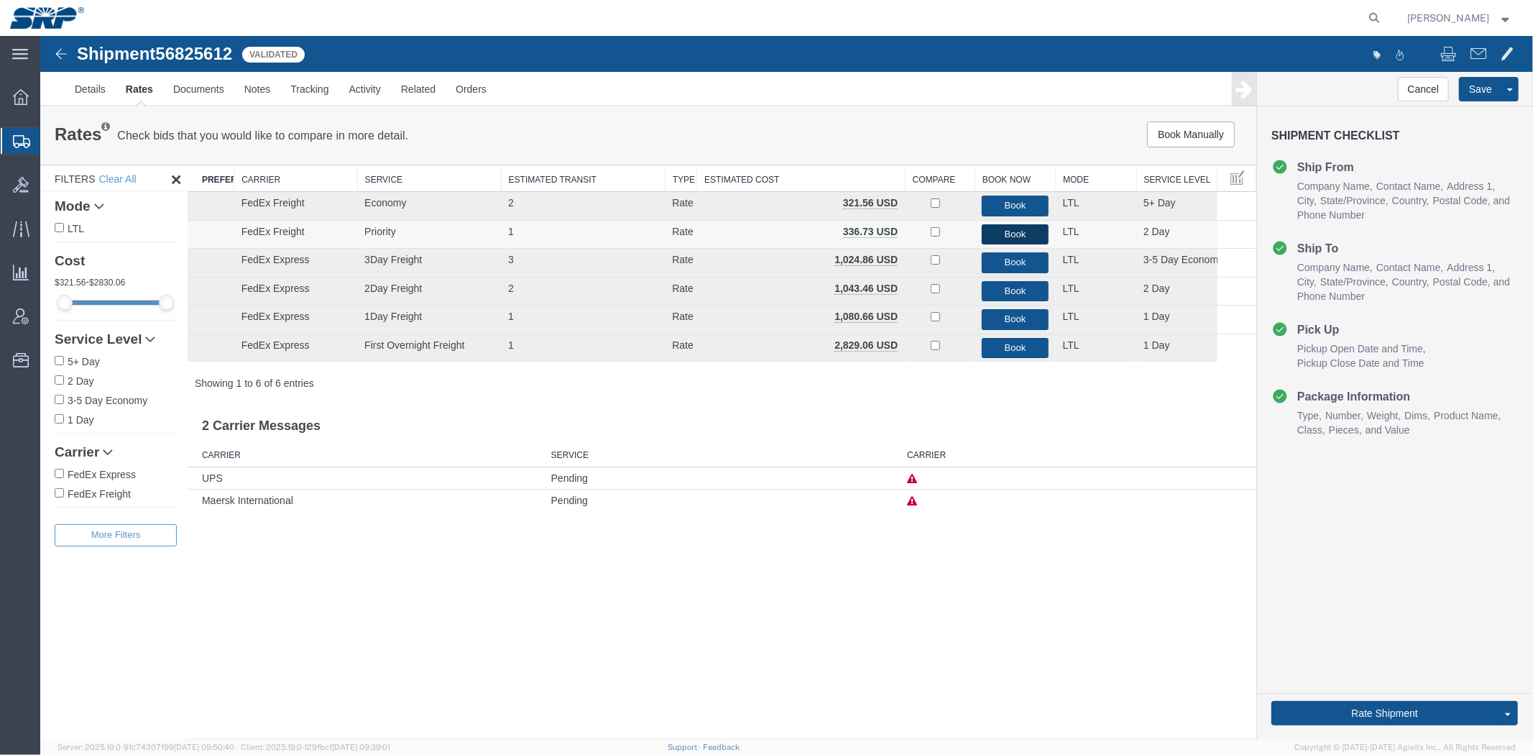
click at [1019, 232] on button "Book" at bounding box center [1014, 234] width 66 height 21
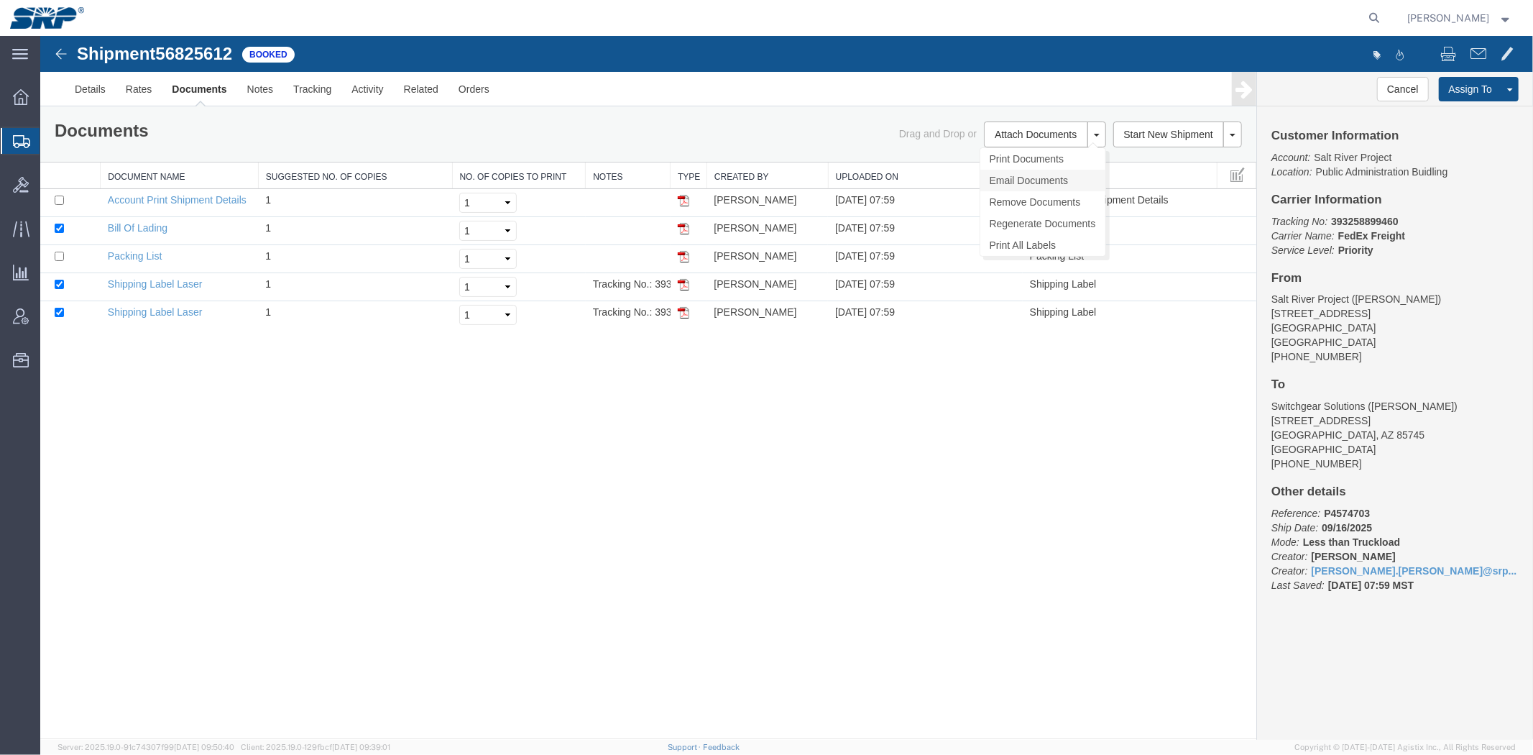
click at [1024, 170] on link "Email Documents" at bounding box center [1042, 180] width 125 height 22
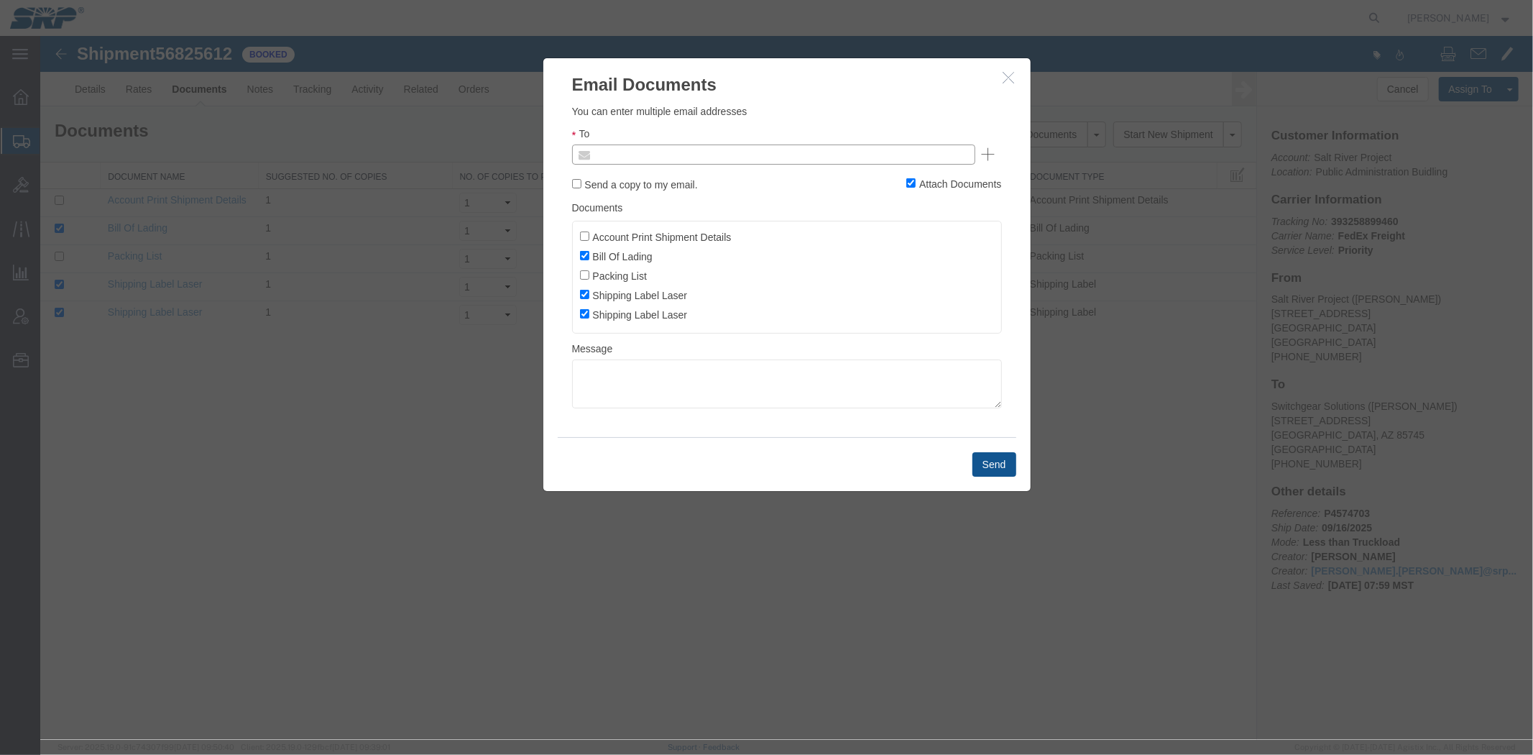
click at [724, 162] on input "text" at bounding box center [676, 153] width 168 height 19
type input "[PERSON_NAME].c"
type input "[PERSON_NAME][EMAIL_ADDRESS][PERSON_NAME][DOMAIN_NAME]"
click at [991, 461] on button "Send" at bounding box center [994, 463] width 44 height 24
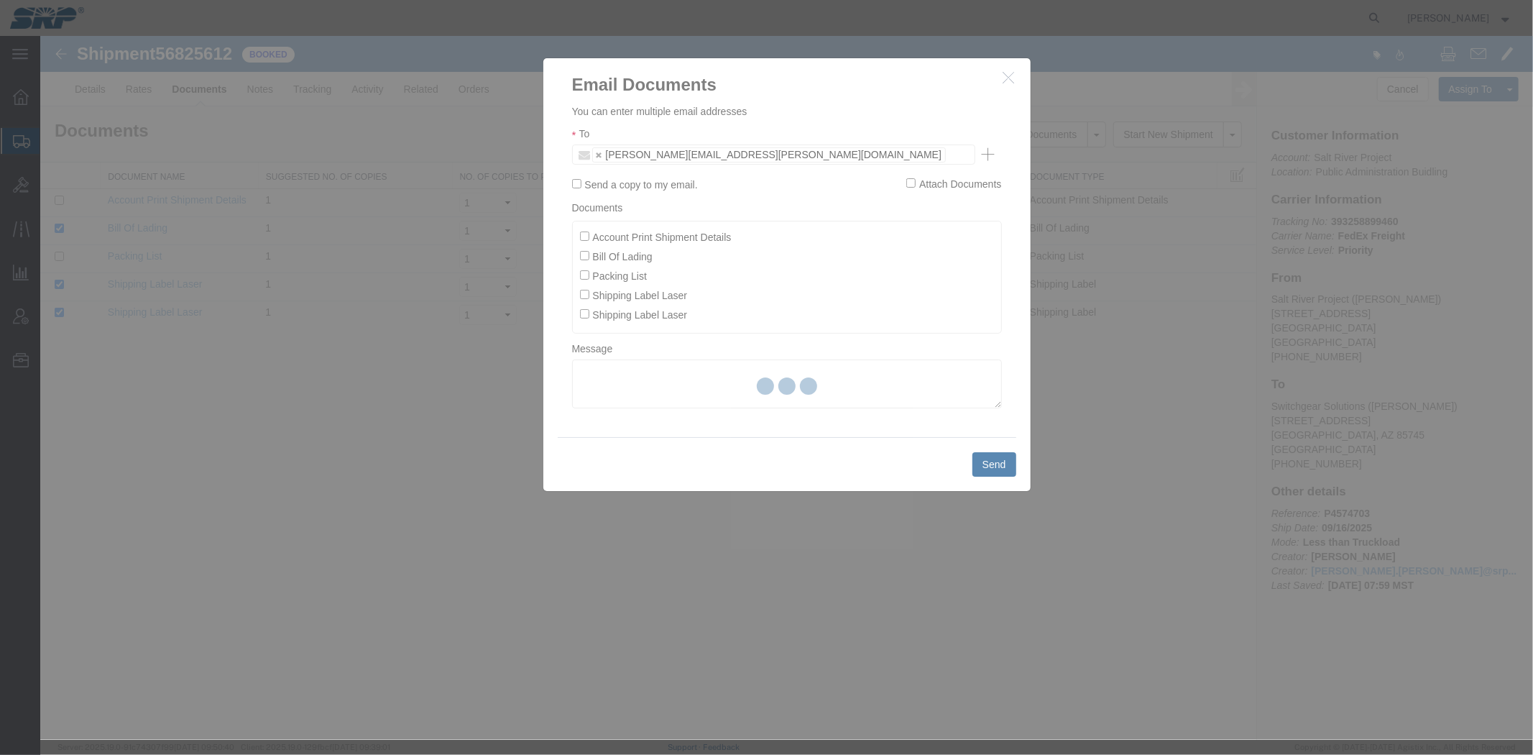
checkbox input "false"
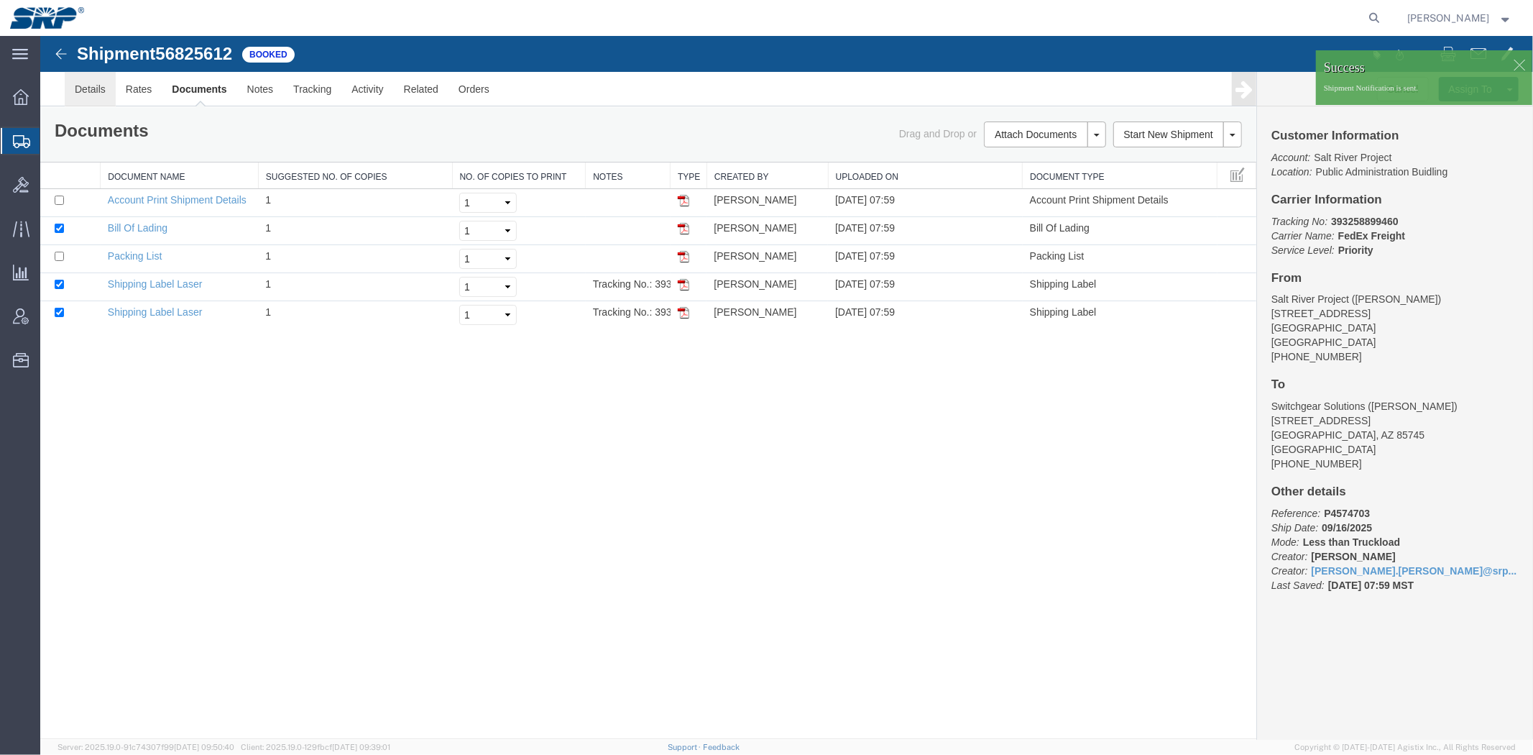
click at [88, 93] on link "Details" at bounding box center [89, 88] width 51 height 35
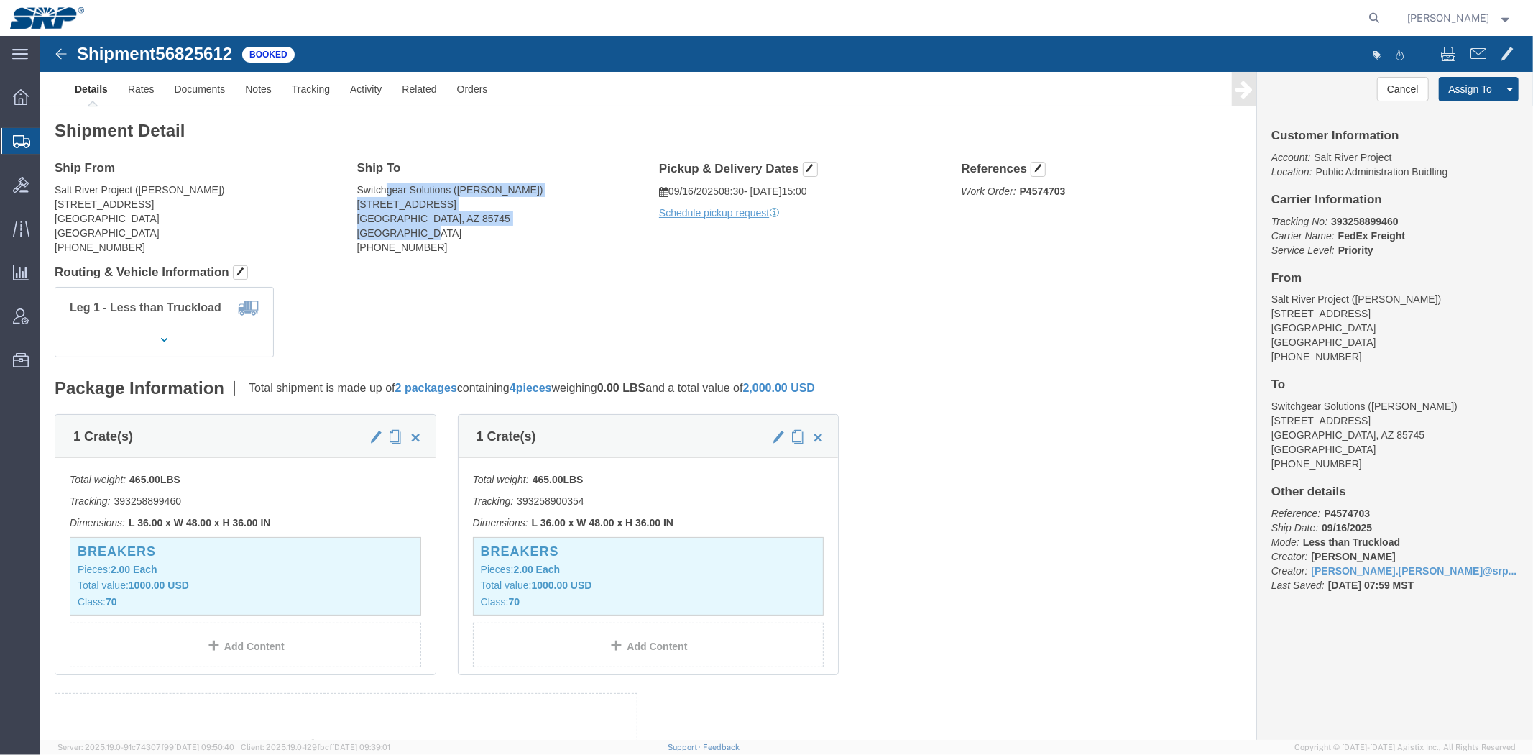
drag, startPoint x: 350, startPoint y: 152, endPoint x: 473, endPoint y: 196, distance: 130.8
click address "Switchgear Solutions ([PERSON_NAME]) [STREET_ADDRESS] [PHONE_NUMBER]"
click div "Leg 1 - Less than Truckload"
click link "Schedule pickup request"
click b "393258899460"
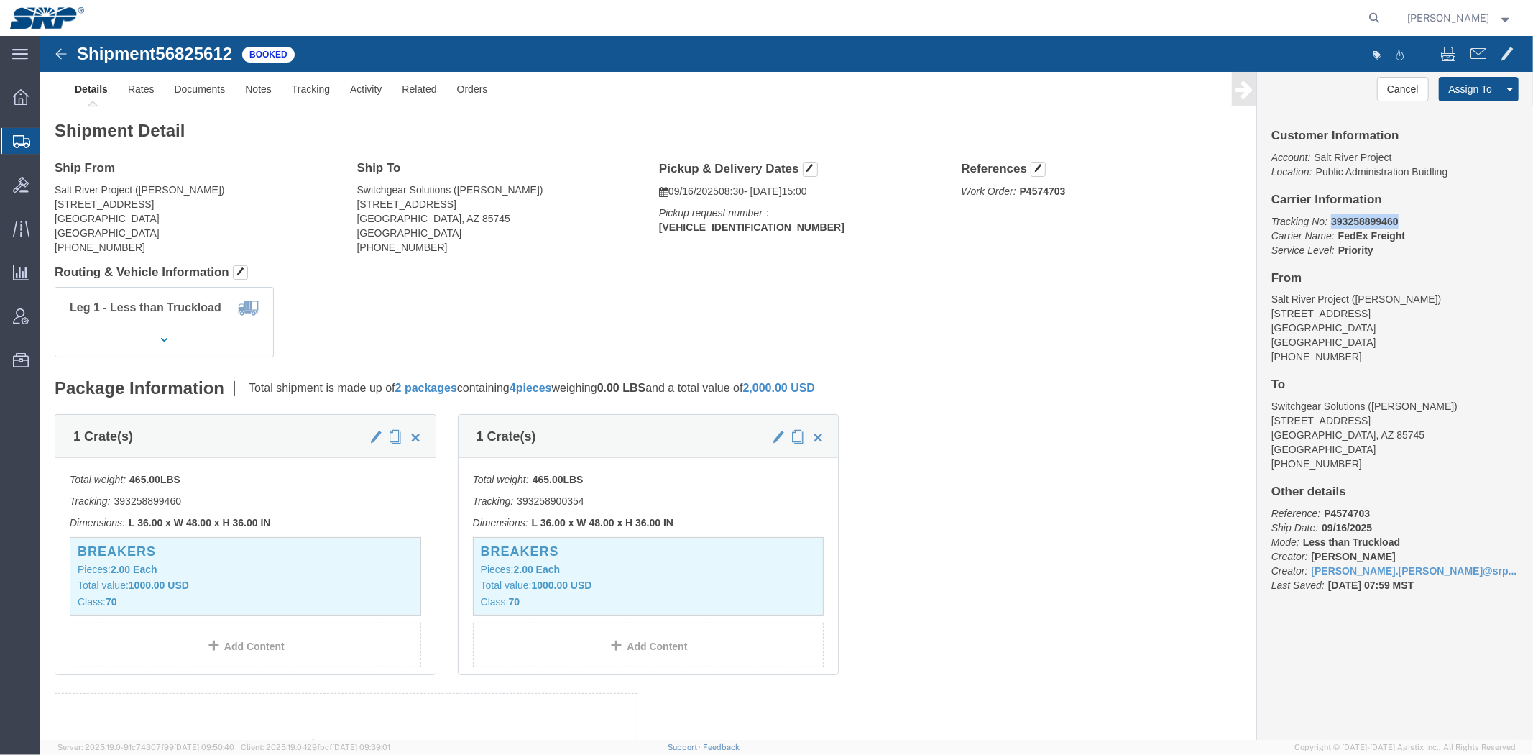
click b "393258899460"
copy b "393258899460"
click at [0, 0] on span "Shipment Manager" at bounding box center [0, 0] width 0 height 0
